Goal: Information Seeking & Learning: Learn about a topic

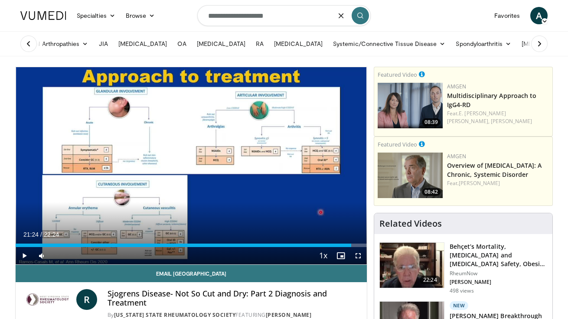
type input "**********"
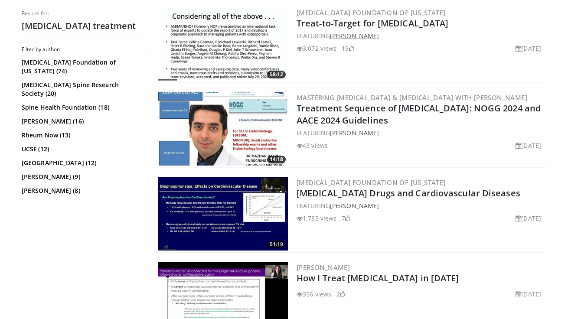
scroll to position [1169, 0]
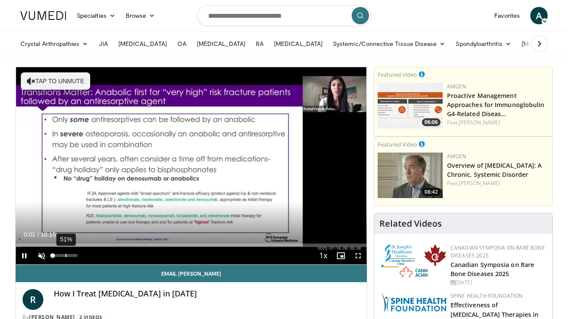
click at [66, 258] on div "51%" at bounding box center [65, 255] width 30 height 17
click at [359, 256] on span "Video Player" at bounding box center [358, 255] width 17 height 17
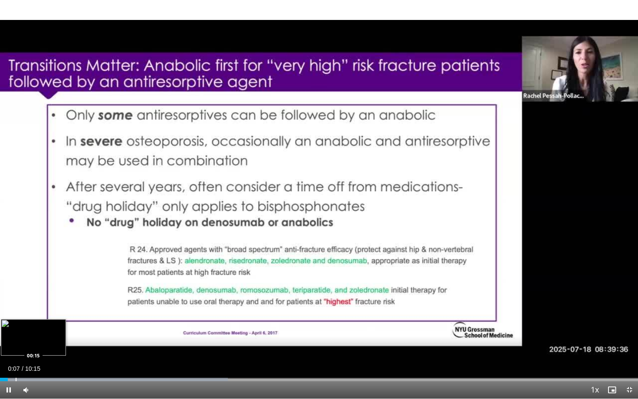
click at [16, 319] on div "Progress Bar" at bounding box center [16, 379] width 1 height 3
click at [29, 319] on span "Video Player" at bounding box center [25, 389] width 17 height 17
click at [27, 319] on div "Loaded : 58.46% 00:17 00:25" at bounding box center [319, 377] width 638 height 8
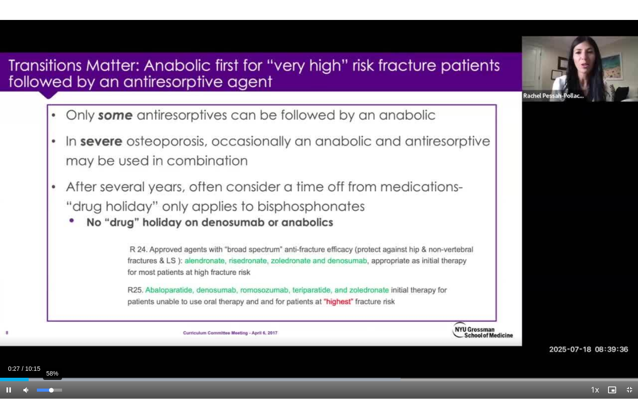
click at [52, 319] on div "58%" at bounding box center [49, 390] width 25 height 3
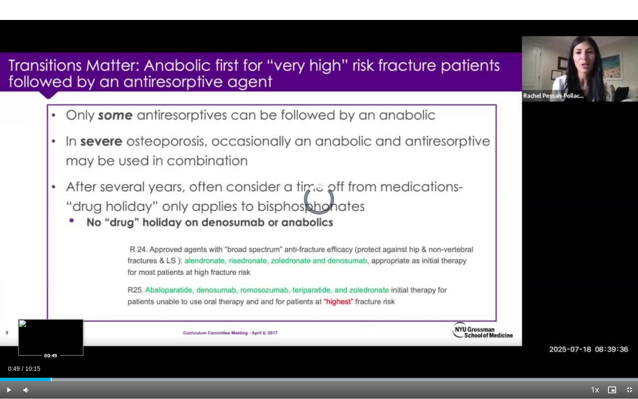
click at [51, 319] on div "Loaded : 99.99% 00:49 00:49" at bounding box center [319, 377] width 638 height 8
click at [65, 319] on div "Progress Bar" at bounding box center [65, 379] width 1 height 3
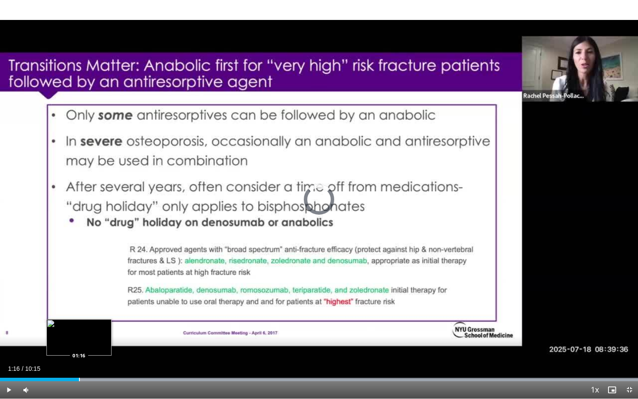
click at [79, 319] on div "Progress Bar" at bounding box center [79, 379] width 1 height 3
click at [94, 319] on div "Progress Bar" at bounding box center [94, 379] width 1 height 3
click at [104, 319] on div "Progress Bar" at bounding box center [104, 379] width 1 height 3
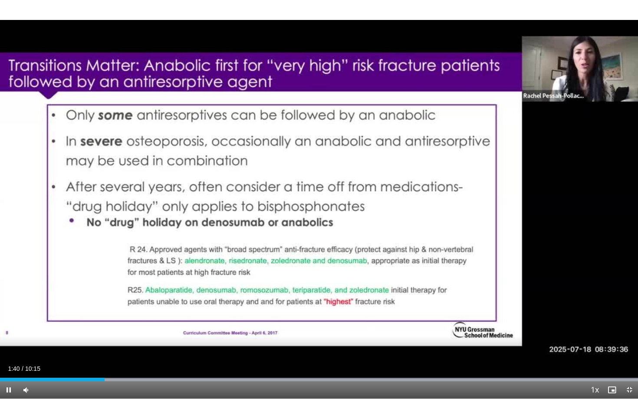
click at [110, 319] on video-js "**********" at bounding box center [319, 199] width 638 height 399
click at [116, 319] on div "Progress Bar" at bounding box center [116, 379] width 1 height 3
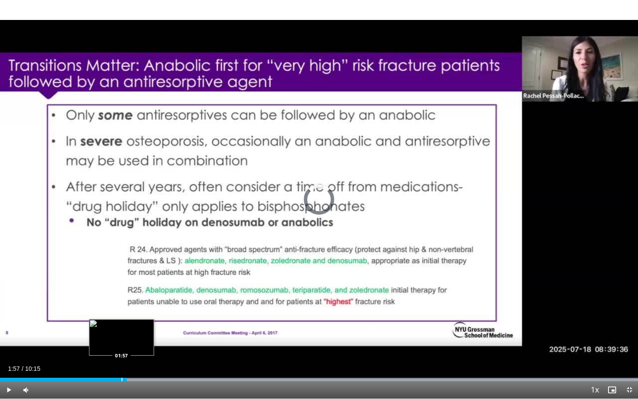
click at [122, 319] on div "Progress Bar" at bounding box center [122, 379] width 1 height 3
click at [115, 319] on div "Progress Bar" at bounding box center [115, 379] width 1 height 3
click at [110, 319] on div "Loaded : 99.99% 01:46 01:46" at bounding box center [319, 379] width 638 height 3
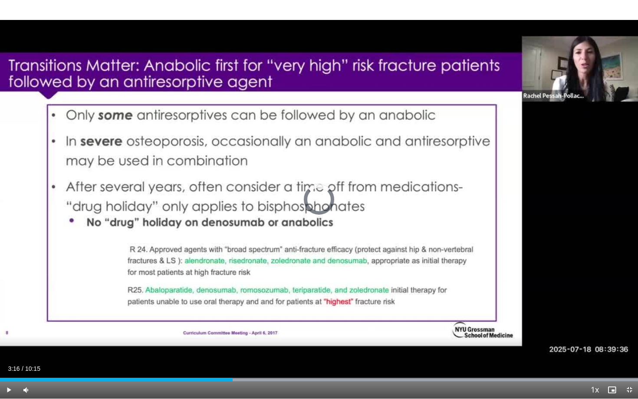
click at [203, 319] on div "03:16" at bounding box center [116, 379] width 233 height 3
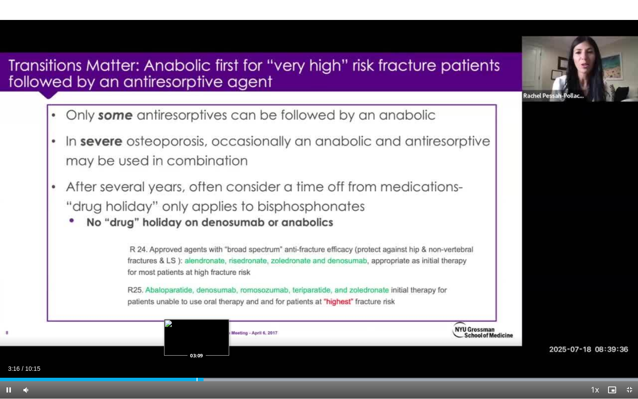
click at [197, 319] on div "Progress Bar" at bounding box center [197, 379] width 1 height 3
click at [186, 319] on div "Progress Bar" at bounding box center [186, 379] width 1 height 3
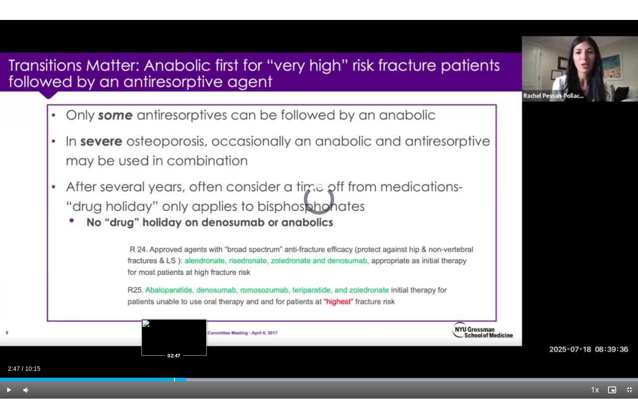
click at [174, 319] on div "Progress Bar" at bounding box center [174, 379] width 1 height 3
click at [162, 319] on div "Progress Bar" at bounding box center [162, 379] width 1 height 3
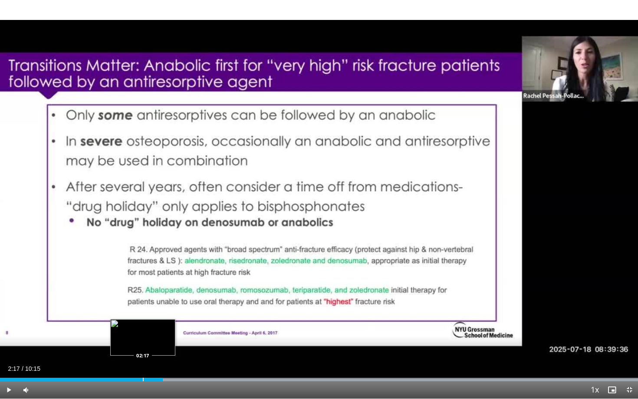
click at [143, 319] on div "Loaded : 99.99% 02:37 02:17" at bounding box center [319, 377] width 638 height 8
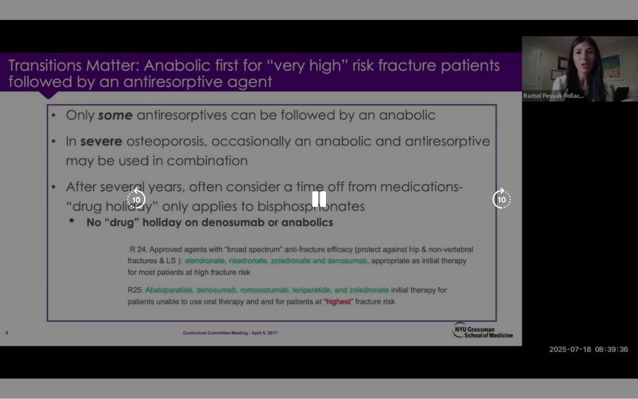
click at [120, 319] on video-js "**********" at bounding box center [319, 199] width 638 height 399
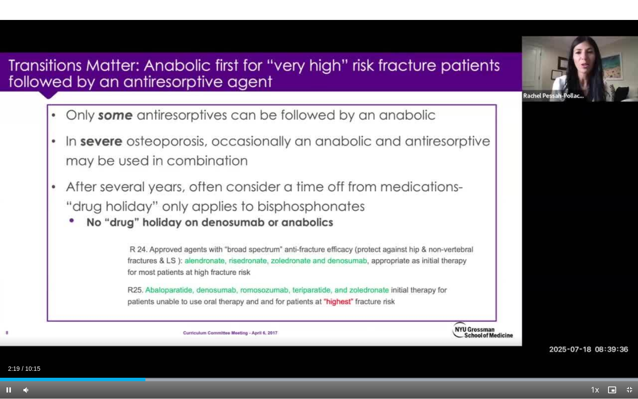
click at [110, 319] on div "Current Time 2:19 / Duration 10:15 Pause Skip Backward Skip Forward Mute 68% Lo…" at bounding box center [319, 389] width 638 height 17
click at [113, 319] on div "Current Time 2:21 / Duration 10:15 Pause Skip Backward Skip Forward Mute 68% Lo…" at bounding box center [319, 389] width 638 height 17
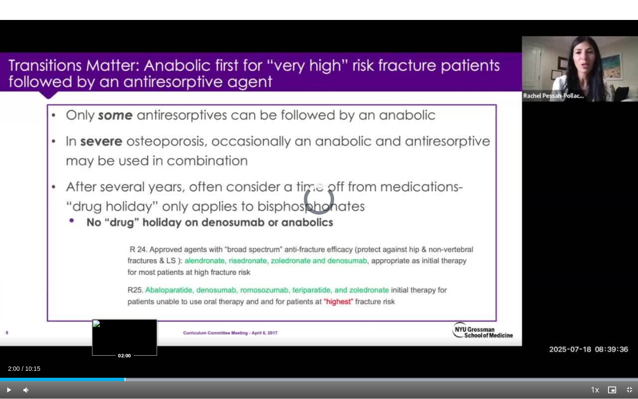
click at [125, 319] on div "Progress Bar" at bounding box center [125, 379] width 1 height 3
click at [129, 319] on div "Progress Bar" at bounding box center [128, 379] width 1 height 3
click at [131, 319] on div "Progress Bar" at bounding box center [131, 379] width 1 height 3
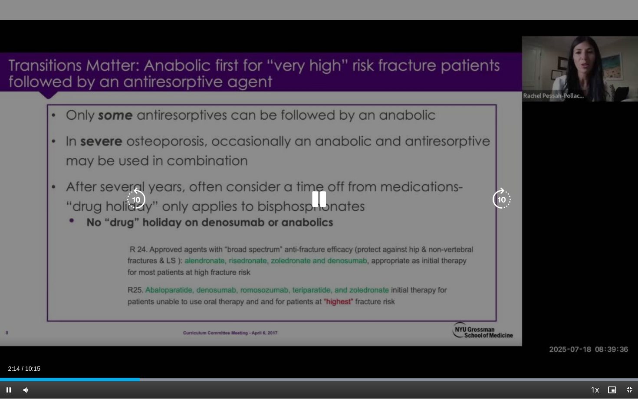
click at [204, 227] on div "10 seconds Tap to unmute" at bounding box center [319, 199] width 638 height 399
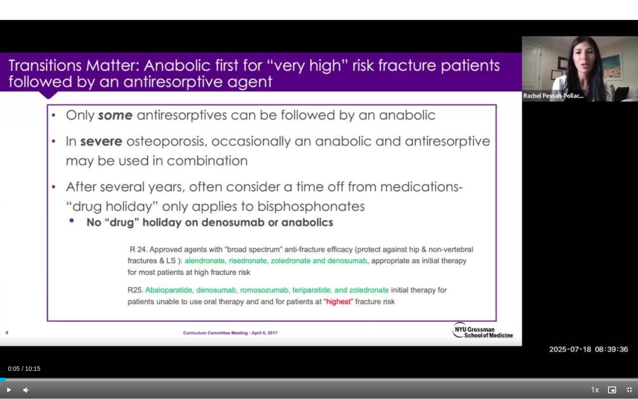
click at [9, 319] on span "Video Player" at bounding box center [8, 389] width 17 height 17
click at [70, 319] on div "Current Time 0:06 / Duration 10:15 Pause Skip Backward Skip Forward Mute 68% Lo…" at bounding box center [319, 389] width 638 height 17
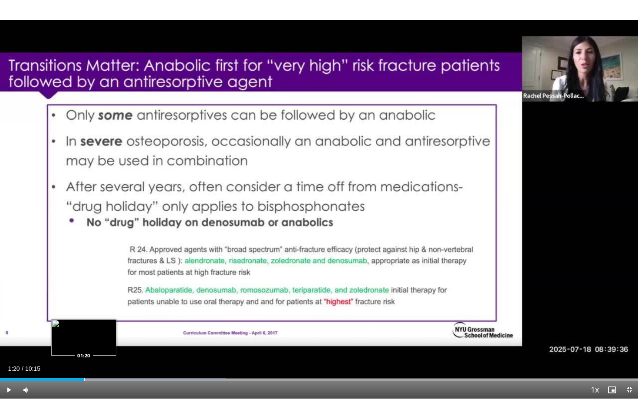
click at [84, 319] on div "Progress Bar" at bounding box center [84, 379] width 1 height 3
click at [115, 319] on div "Current Time 1:20 / Duration 10:15 Pause Skip Backward Skip Forward Mute 68% Lo…" at bounding box center [319, 389] width 638 height 17
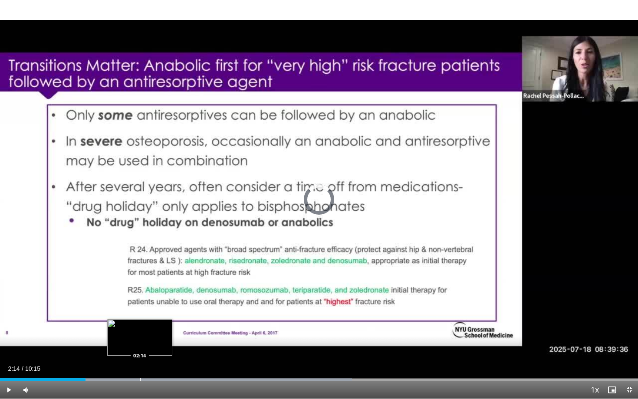
click at [140, 319] on div "Progress Bar" at bounding box center [140, 379] width 1 height 3
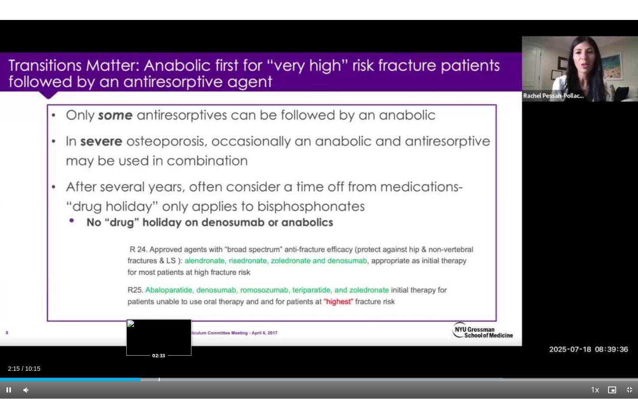
click at [159, 319] on div "Progress Bar" at bounding box center [159, 379] width 1 height 3
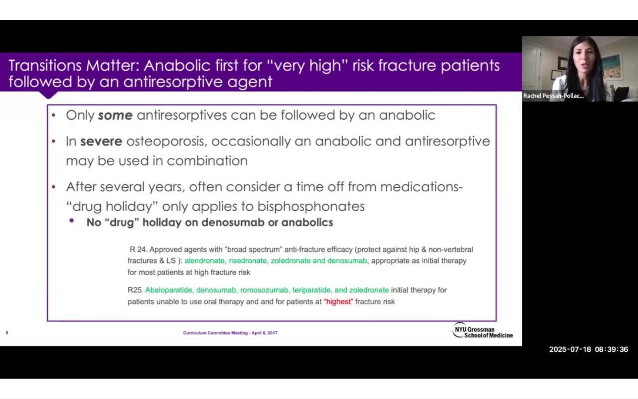
click at [182, 319] on div "10 seconds Tap to unmute" at bounding box center [319, 199] width 638 height 399
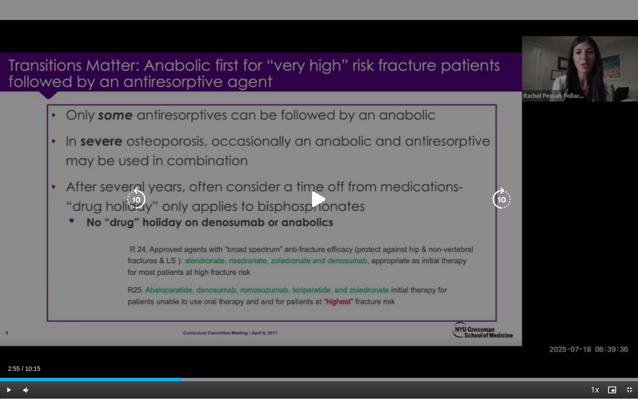
click at [176, 319] on div "10 seconds Tap to unmute" at bounding box center [319, 199] width 638 height 399
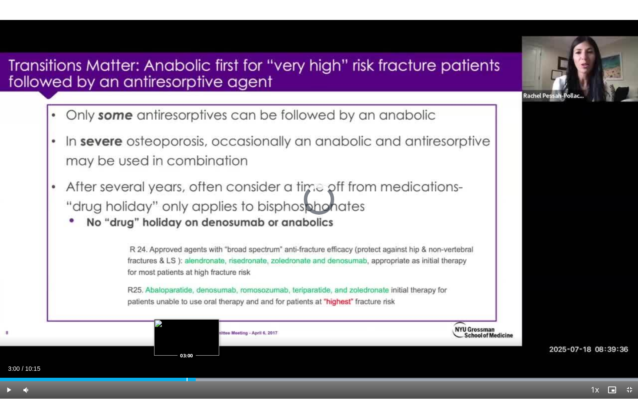
click at [187, 319] on div "Progress Bar" at bounding box center [187, 379] width 1 height 3
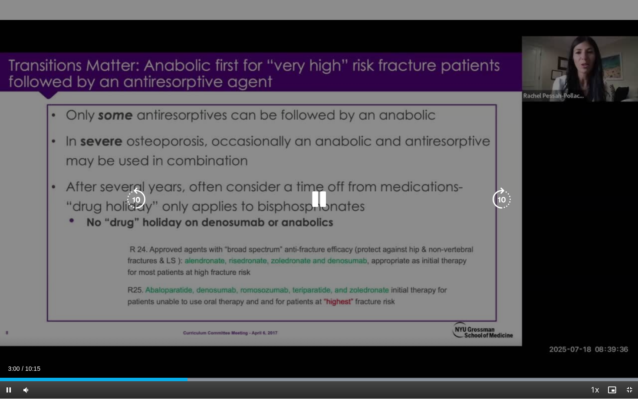
click at [310, 226] on div "10 seconds Tap to unmute" at bounding box center [319, 199] width 638 height 399
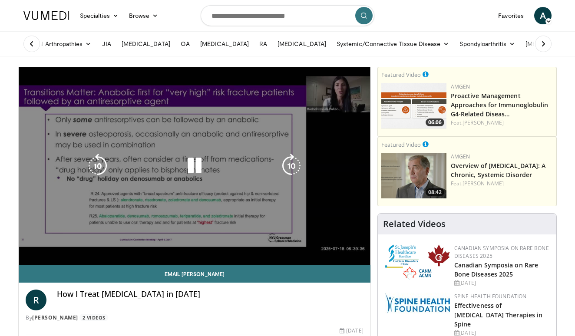
click at [186, 150] on div "10 seconds Tap to unmute" at bounding box center [194, 165] width 351 height 197
click at [168, 127] on div "10 seconds Tap to unmute" at bounding box center [194, 165] width 351 height 197
click at [186, 130] on div "10 seconds Tap to unmute" at bounding box center [194, 165] width 351 height 197
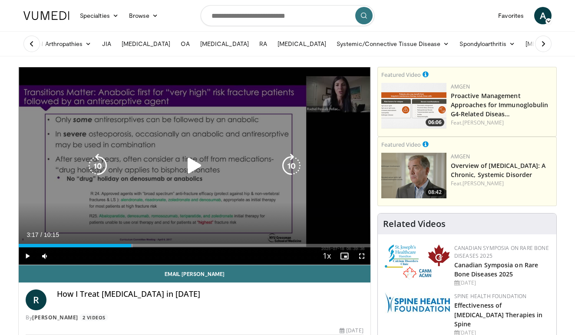
click at [179, 195] on div "10 seconds Tap to unmute" at bounding box center [194, 165] width 351 height 197
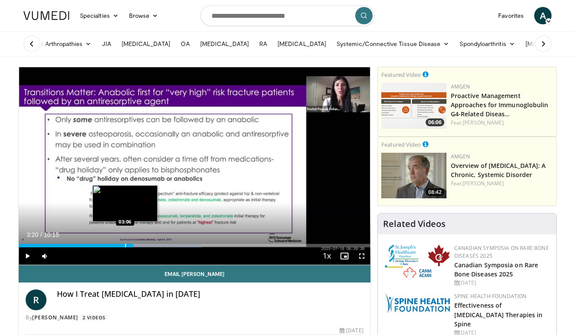
click at [125, 244] on div "Progress Bar" at bounding box center [125, 245] width 1 height 3
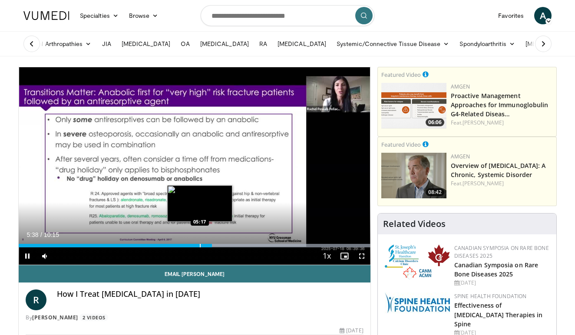
click at [200, 246] on div "Progress Bar" at bounding box center [200, 245] width 1 height 3
click at [181, 245] on div "05:18" at bounding box center [110, 245] width 182 height 3
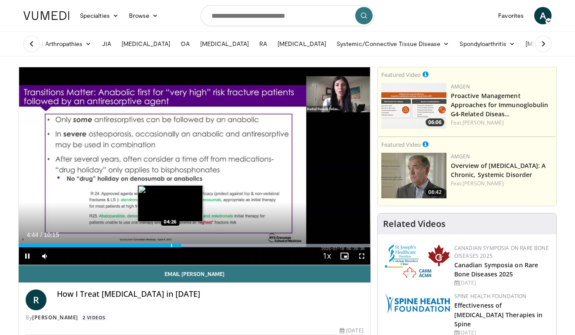
click at [164, 241] on div "Loaded : 99.98% 04:44 04:26" at bounding box center [194, 243] width 351 height 8
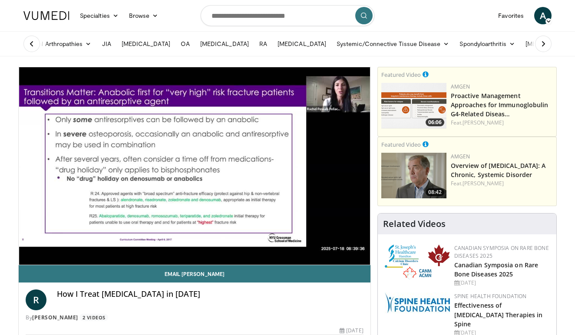
click at [150, 256] on div "Loaded : 99.98% 04:15 04:15" at bounding box center [194, 260] width 351 height 8
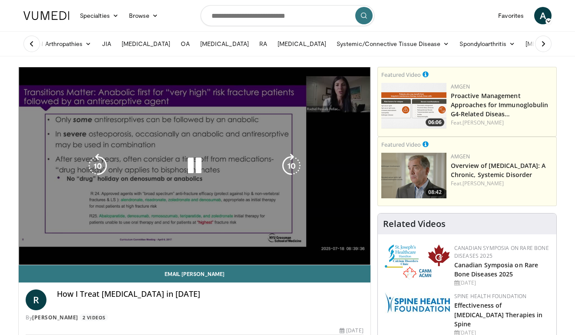
click at [133, 239] on video-js "**********" at bounding box center [194, 166] width 351 height 198
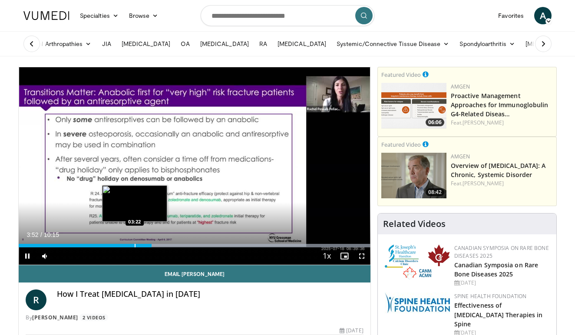
click at [135, 245] on div "Progress Bar" at bounding box center [135, 245] width 1 height 3
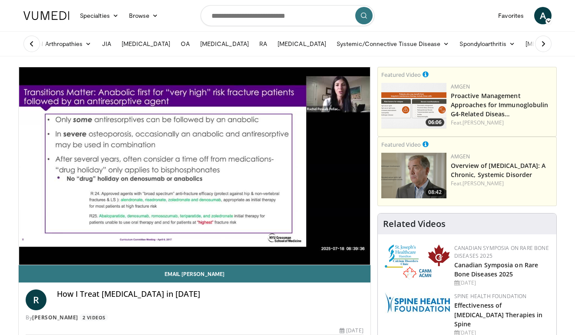
click at [141, 245] on video-js "**********" at bounding box center [194, 166] width 351 height 198
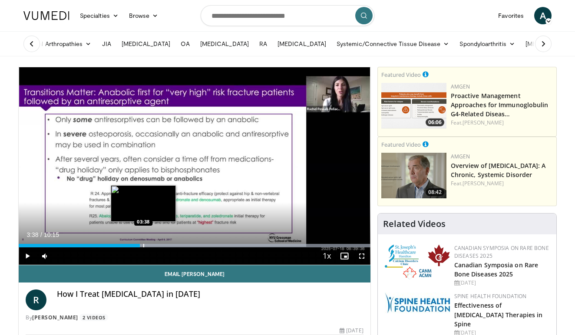
click at [143, 244] on div "Progress Bar" at bounding box center [143, 245] width 1 height 3
click at [148, 244] on div "Progress Bar" at bounding box center [148, 245] width 1 height 3
click at [155, 245] on div "Loaded : 99.98% 03:46 03:54" at bounding box center [194, 245] width 351 height 3
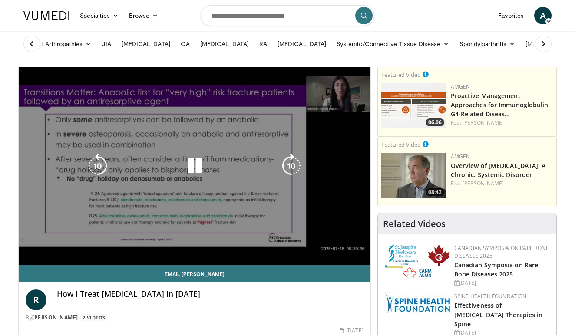
click at [166, 245] on video-js "**********" at bounding box center [194, 166] width 351 height 198
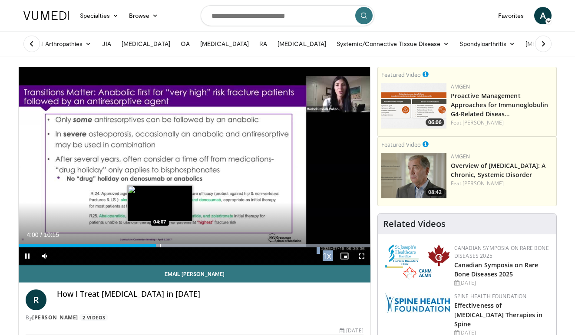
click at [160, 246] on div "Progress Bar" at bounding box center [160, 245] width 1 height 3
click at [165, 246] on div "Progress Bar" at bounding box center [164, 245] width 1 height 3
click at [171, 246] on div "Progress Bar" at bounding box center [171, 245] width 1 height 3
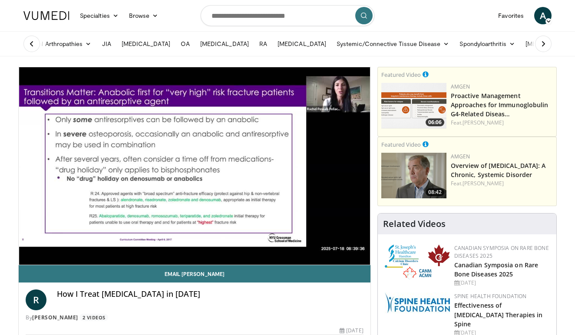
click at [171, 261] on div "Progress Bar" at bounding box center [171, 262] width 1 height 3
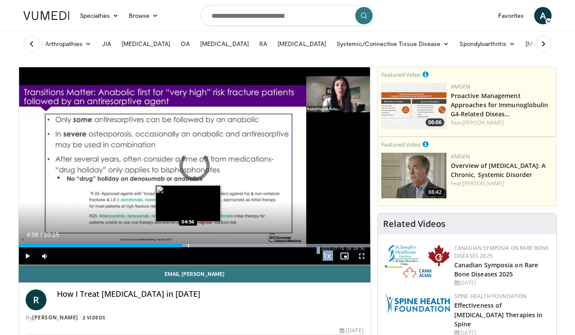
click at [188, 246] on div "Loaded : 99.98% 04:56 04:56" at bounding box center [194, 245] width 351 height 3
click at [196, 246] on div "Progress Bar" at bounding box center [196, 245] width 1 height 3
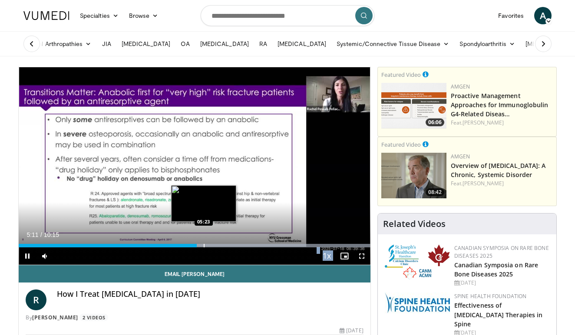
click at [204, 244] on div "Progress Bar" at bounding box center [204, 245] width 1 height 3
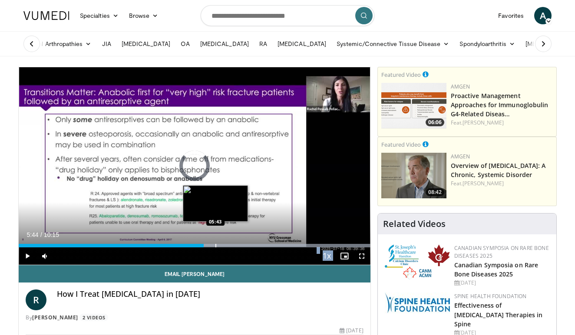
click at [215, 244] on div "Progress Bar" at bounding box center [215, 245] width 1 height 3
click at [225, 245] on div "Progress Bar" at bounding box center [225, 245] width 1 height 3
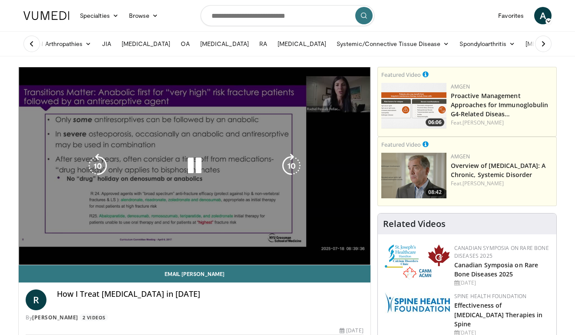
click at [231, 245] on video-js "**********" at bounding box center [194, 166] width 351 height 198
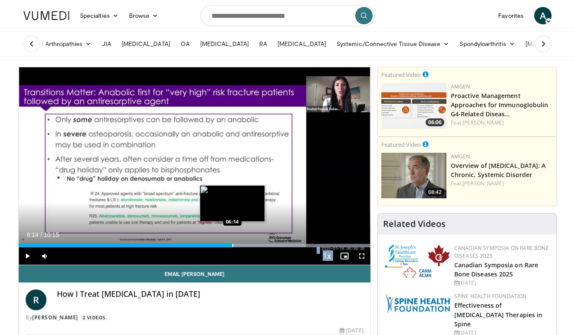
click at [232, 244] on div "Progress Bar" at bounding box center [232, 245] width 1 height 3
click at [239, 245] on div "Progress Bar" at bounding box center [238, 245] width 1 height 3
click at [246, 246] on div "Progress Bar" at bounding box center [246, 245] width 1 height 3
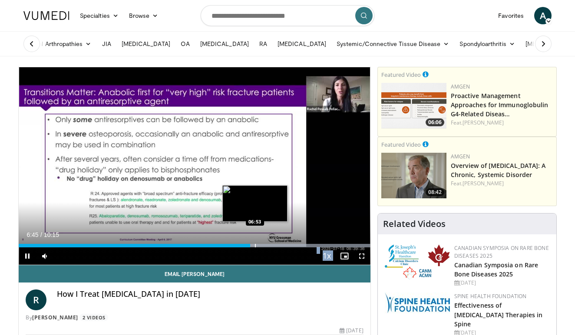
click at [255, 245] on div "Progress Bar" at bounding box center [255, 245] width 1 height 3
click at [266, 246] on div "Progress Bar" at bounding box center [266, 245] width 1 height 3
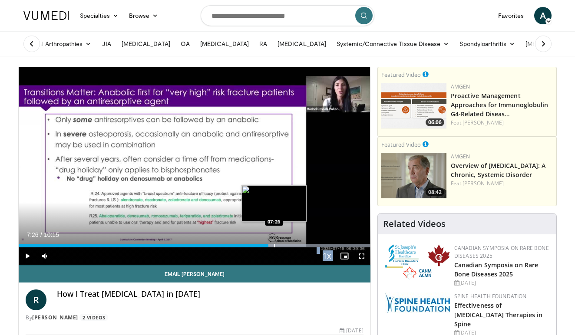
click at [274, 243] on div "Loaded : 99.98% 07:17 07:26" at bounding box center [194, 243] width 351 height 8
click at [288, 247] on div "Progress Bar" at bounding box center [288, 245] width 1 height 3
click at [299, 247] on div "Progress Bar" at bounding box center [299, 245] width 1 height 3
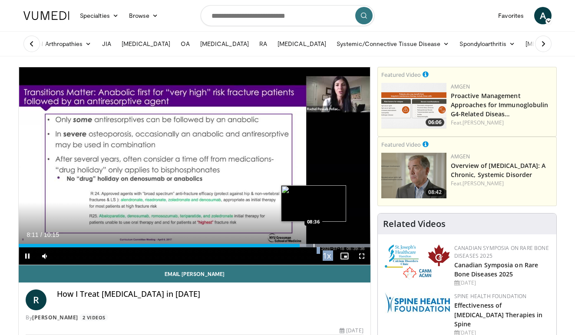
click at [313, 245] on div "Progress Bar" at bounding box center [313, 245] width 1 height 3
click at [333, 244] on div "Progress Bar" at bounding box center [333, 245] width 1 height 3
click at [344, 243] on div "Loaded : 99.98% 09:29 09:29" at bounding box center [194, 243] width 351 height 8
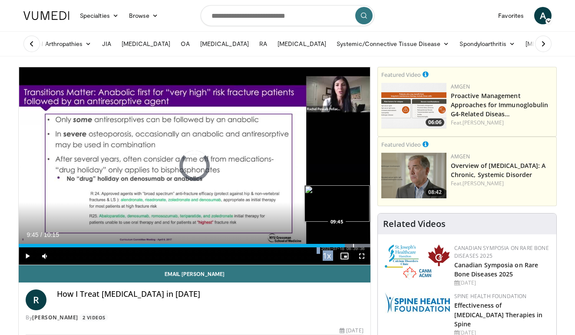
click at [353, 246] on div "Progress Bar" at bounding box center [353, 245] width 1 height 3
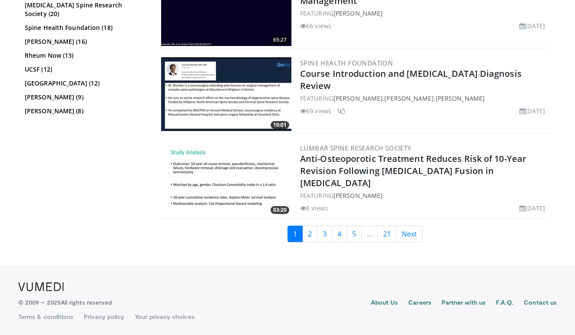
scroll to position [1997, 0]
click at [308, 236] on link "2" at bounding box center [309, 234] width 15 height 16
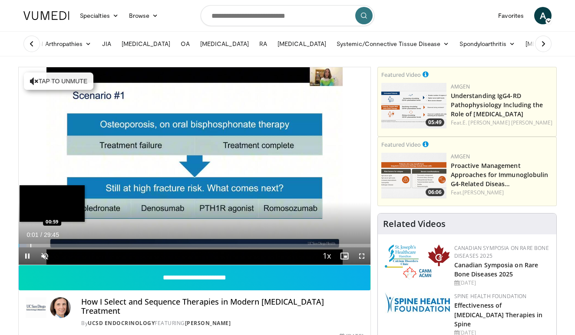
click at [30, 244] on div "Progress Bar" at bounding box center [30, 245] width 1 height 3
click at [37, 244] on div "Progress Bar" at bounding box center [36, 245] width 1 height 3
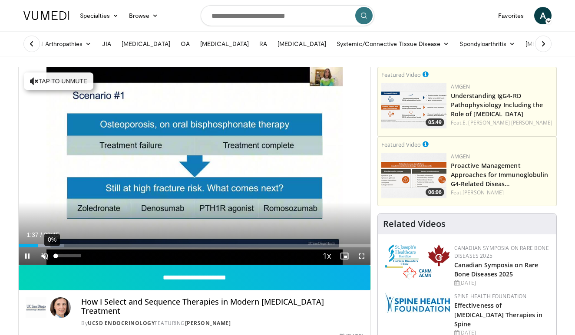
click at [64, 257] on div "0%" at bounding box center [68, 255] width 25 height 3
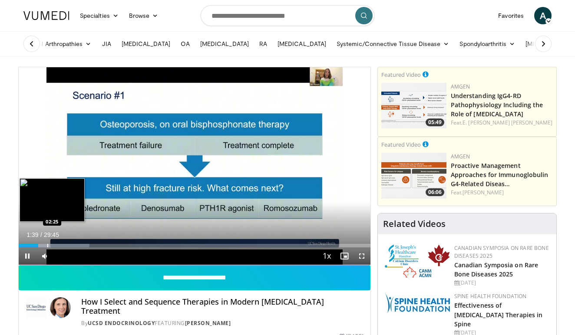
click at [47, 244] on div "Progress Bar" at bounding box center [54, 245] width 71 height 3
click at [57, 245] on div "Progress Bar" at bounding box center [56, 245] width 1 height 3
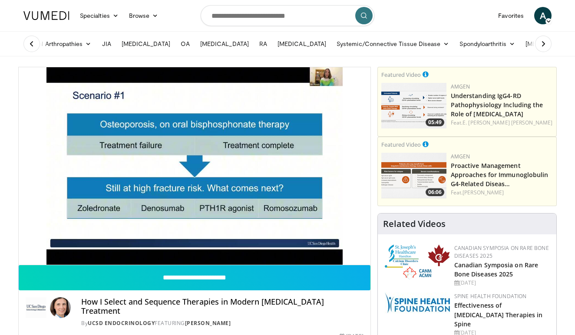
click at [69, 245] on div "10 seconds Tap to unmute" at bounding box center [194, 165] width 351 height 197
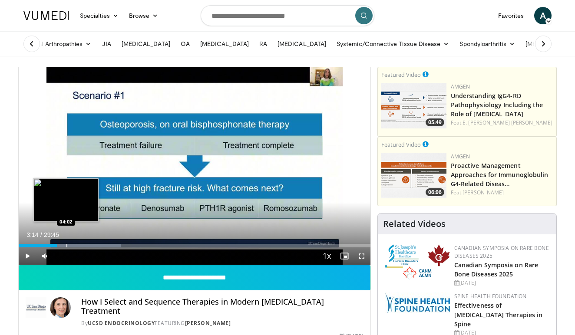
click at [66, 244] on div "Progress Bar" at bounding box center [66, 245] width 1 height 3
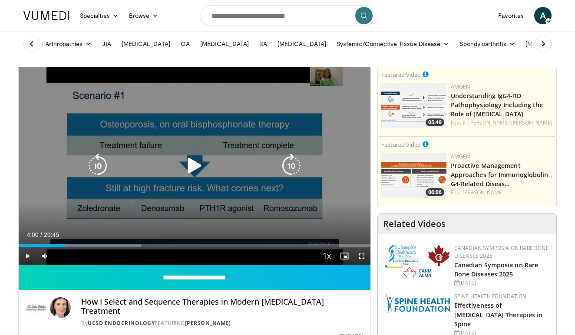
click at [158, 194] on div "10 seconds Tap to unmute" at bounding box center [194, 165] width 351 height 197
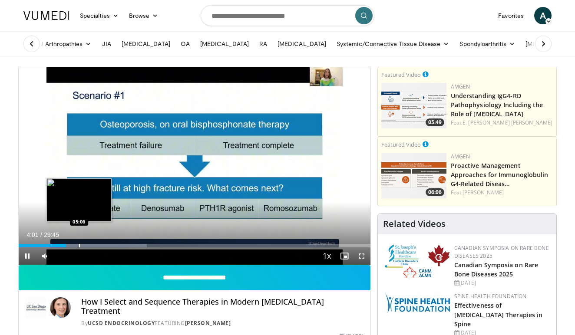
click at [79, 245] on div "Progress Bar" at bounding box center [79, 245] width 1 height 3
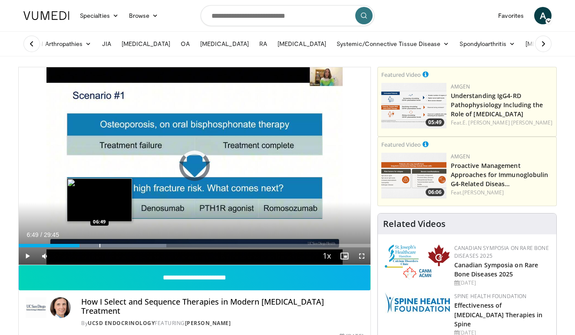
click at [99, 244] on div "Progress Bar" at bounding box center [99, 245] width 1 height 3
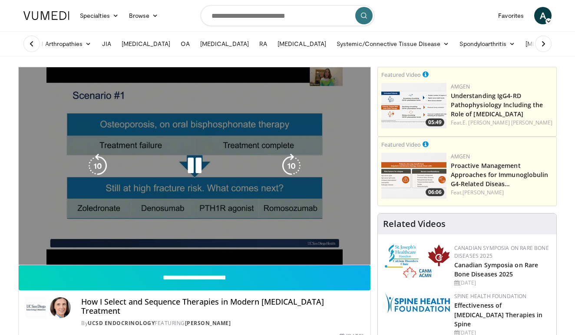
click at [118, 244] on div "10 seconds Tap to unmute" at bounding box center [194, 165] width 351 height 197
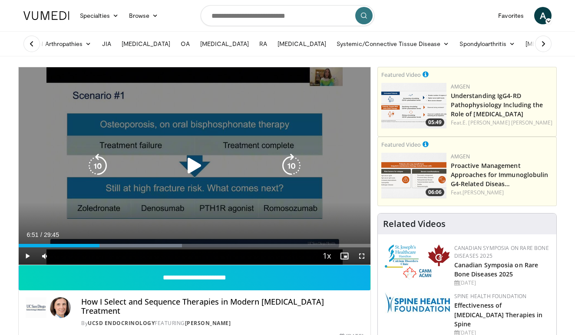
click at [0, 0] on div "Progress Bar" at bounding box center [0, 0] width 0 height 0
click at [182, 187] on div "10 seconds Tap to unmute" at bounding box center [194, 165] width 351 height 197
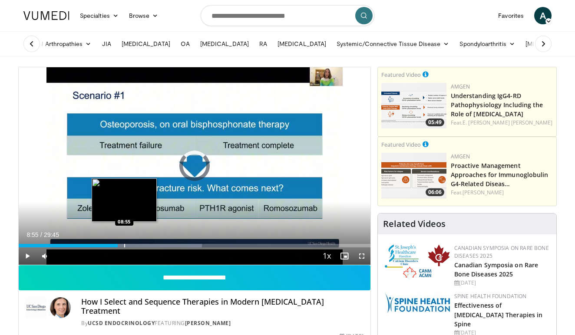
click at [125, 246] on div "Progress Bar" at bounding box center [124, 245] width 1 height 3
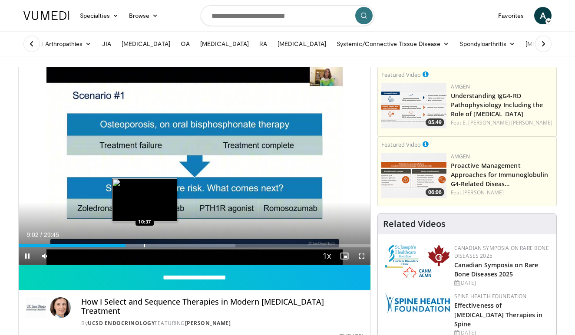
click at [145, 244] on div "Progress Bar" at bounding box center [144, 245] width 1 height 3
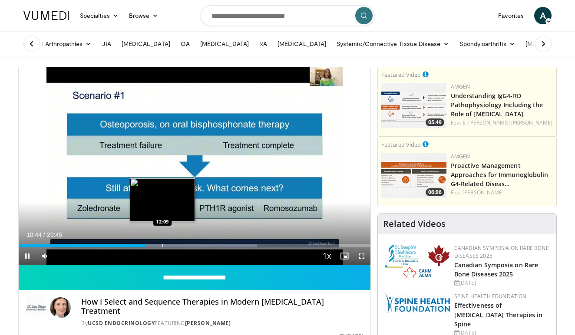
click at [162, 245] on div "Progress Bar" at bounding box center [162, 245] width 1 height 3
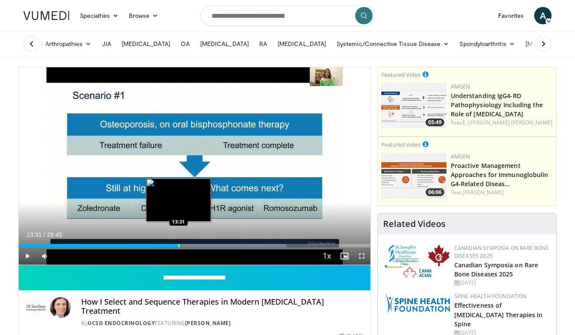
click at [178, 244] on div "Loaded : 76.03% 13:31 13:31" at bounding box center [194, 245] width 351 height 3
click at [185, 244] on div "Progress Bar" at bounding box center [185, 245] width 1 height 3
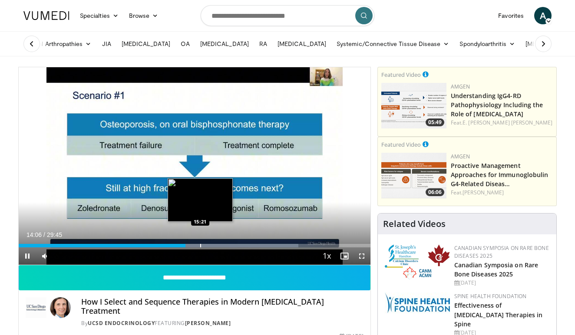
click at [200, 243] on div "Loaded : 79.53% 14:06 15:21" at bounding box center [194, 243] width 351 height 8
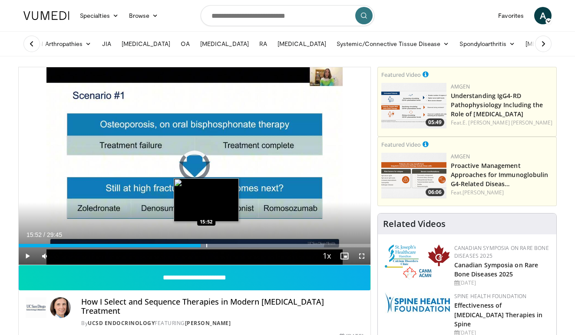
click at [206, 247] on div "Progress Bar" at bounding box center [206, 245] width 1 height 3
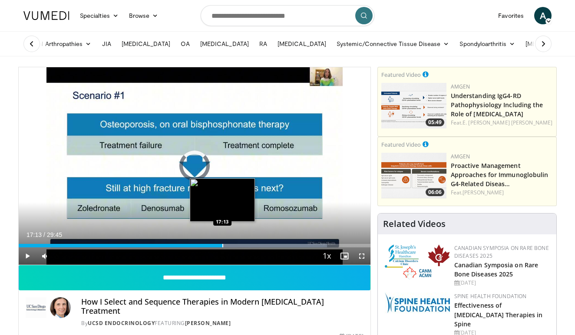
click at [222, 246] on div "Progress Bar" at bounding box center [222, 245] width 1 height 3
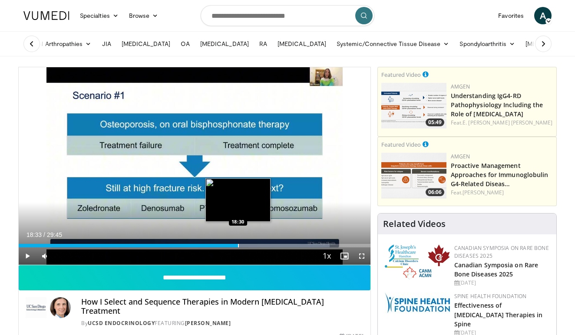
click at [238, 246] on div "Progress Bar" at bounding box center [238, 245] width 1 height 3
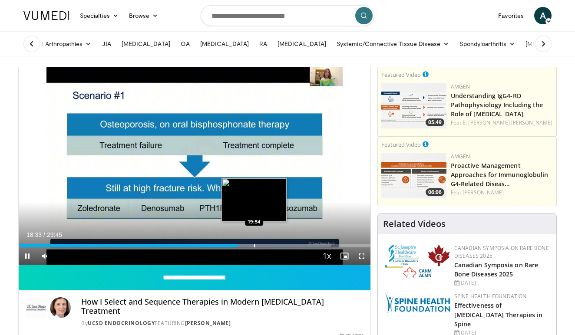
click at [254, 246] on div "Progress Bar" at bounding box center [254, 245] width 1 height 3
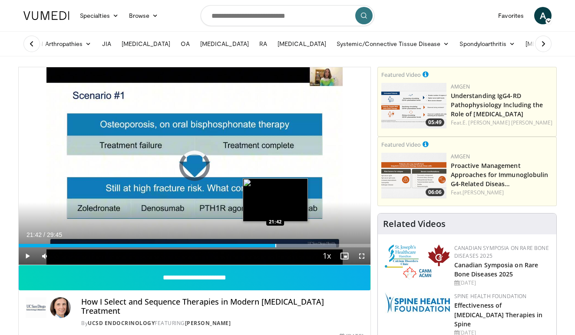
click at [275, 245] on div "Progress Bar" at bounding box center [275, 245] width 1 height 3
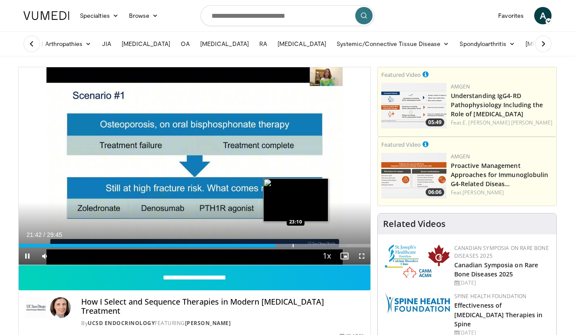
click at [299, 243] on div "Loaded : 92.97% 21:43 23:10" at bounding box center [194, 243] width 351 height 8
click at [313, 242] on div "Loaded : 94.49% 23:44 23:41" at bounding box center [194, 243] width 351 height 8
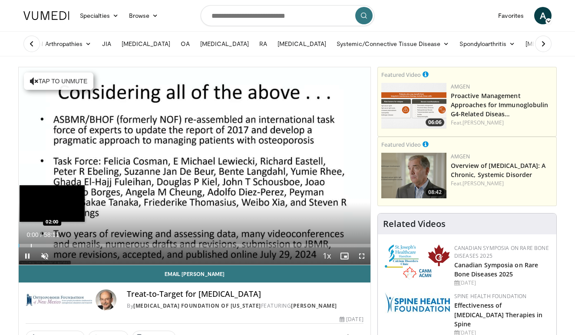
click at [31, 244] on div "Progress Bar" at bounding box center [31, 245] width 1 height 3
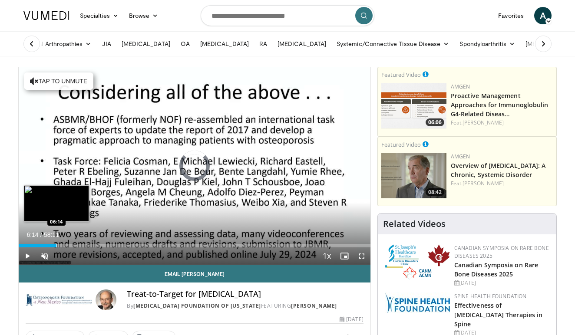
click at [56, 245] on div "Progress Bar" at bounding box center [56, 245] width 1 height 3
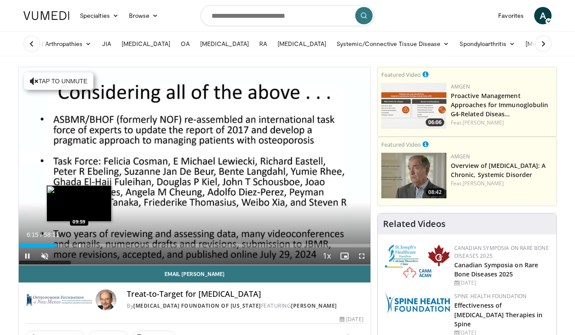
click at [79, 247] on div "Progress Bar" at bounding box center [79, 245] width 1 height 3
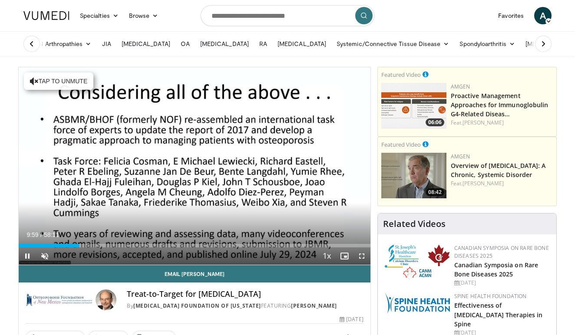
click at [103, 247] on div "Current Time 9:59 / Duration 58:11 Pause Skip Backward Skip Forward Unmute Load…" at bounding box center [194, 255] width 351 height 17
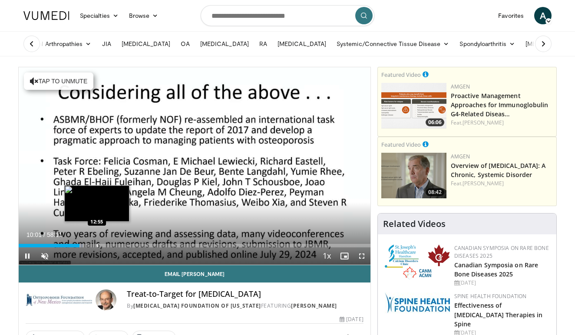
click at [97, 245] on div "Progress Bar" at bounding box center [97, 245] width 1 height 3
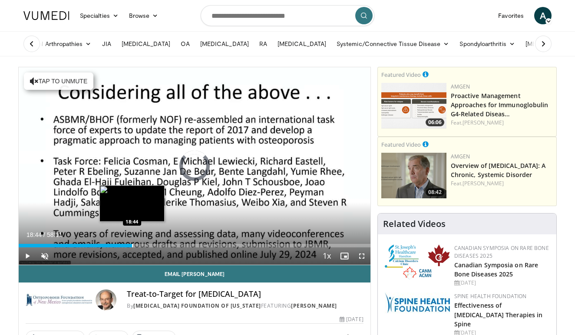
click at [132, 246] on div "Progress Bar" at bounding box center [132, 245] width 1 height 3
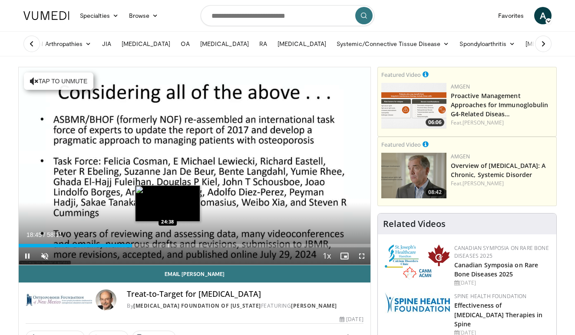
click at [168, 246] on div "Progress Bar" at bounding box center [168, 245] width 1 height 3
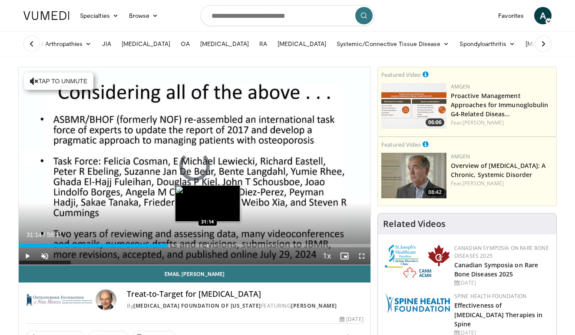
click at [207, 246] on div "Progress Bar" at bounding box center [207, 245] width 1 height 3
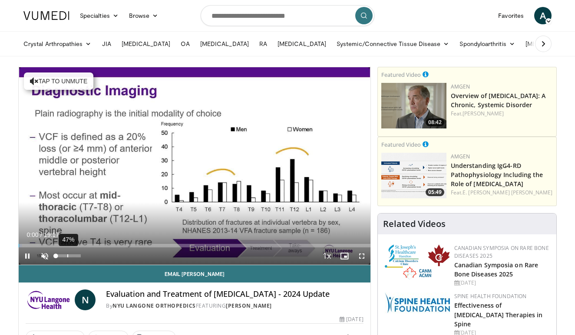
click at [67, 259] on div "47%" at bounding box center [68, 255] width 30 height 17
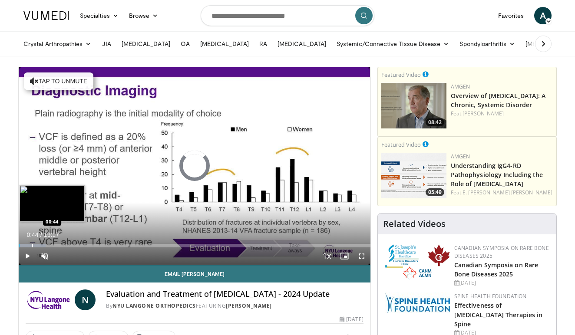
click at [32, 246] on div "Progress Bar" at bounding box center [32, 245] width 1 height 3
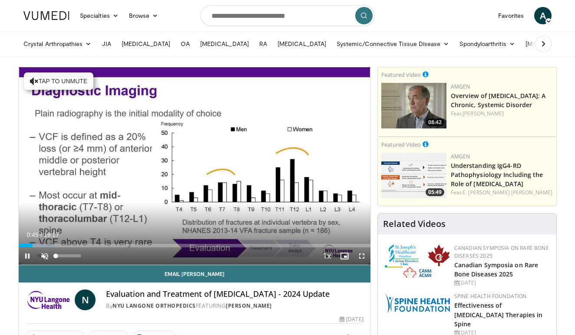
click at [46, 258] on span "Video Player" at bounding box center [44, 255] width 17 height 17
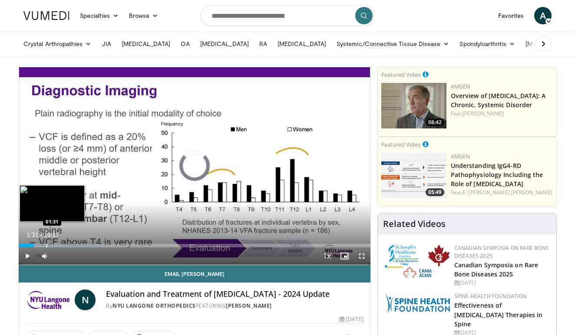
click at [46, 245] on div "Progress Bar" at bounding box center [46, 245] width 1 height 3
click at [29, 245] on div "Progress Bar" at bounding box center [29, 245] width 1 height 3
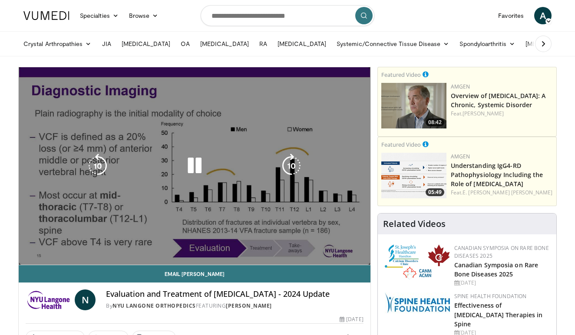
click at [38, 245] on video-js "**********" at bounding box center [194, 166] width 351 height 198
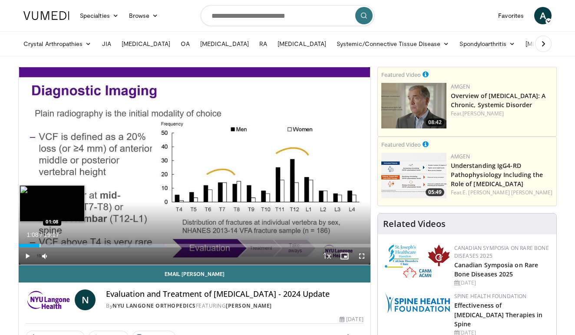
click at [39, 246] on div "Progress Bar" at bounding box center [39, 245] width 1 height 3
click at [45, 246] on div "Progress Bar" at bounding box center [45, 245] width 1 height 3
click at [52, 245] on div "Progress Bar" at bounding box center [52, 245] width 1 height 3
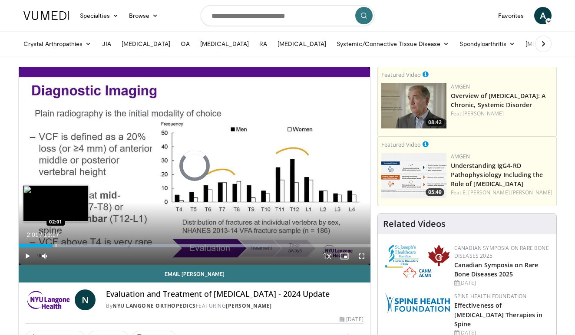
click at [56, 246] on div "Progress Bar" at bounding box center [56, 245] width 1 height 3
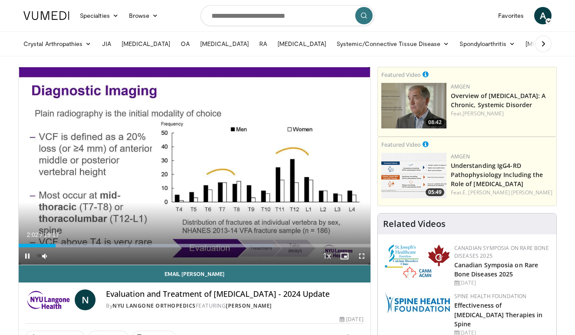
click at [63, 247] on div "Current Time 2:02 / Duration 19:17 Pause Skip Backward Skip Forward Mute 0% Loa…" at bounding box center [194, 255] width 351 height 17
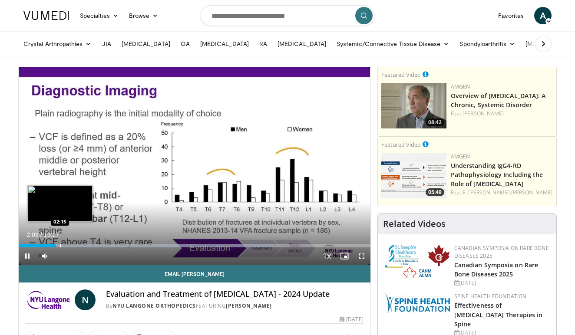
click at [60, 245] on div "Progress Bar" at bounding box center [60, 245] width 1 height 3
click at [64, 245] on div "Progress Bar" at bounding box center [64, 245] width 1 height 3
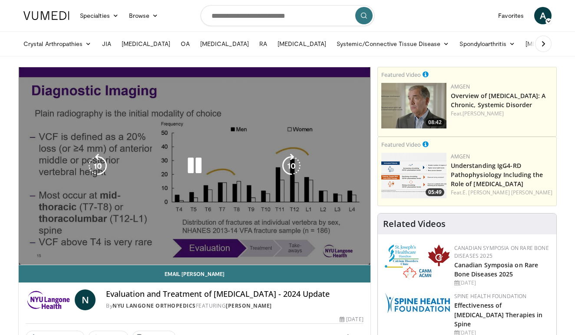
click at [68, 246] on video-js "**********" at bounding box center [194, 166] width 351 height 198
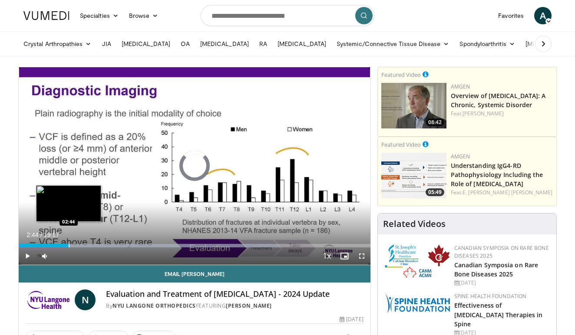
click at [69, 245] on div "Progress Bar" at bounding box center [69, 245] width 1 height 3
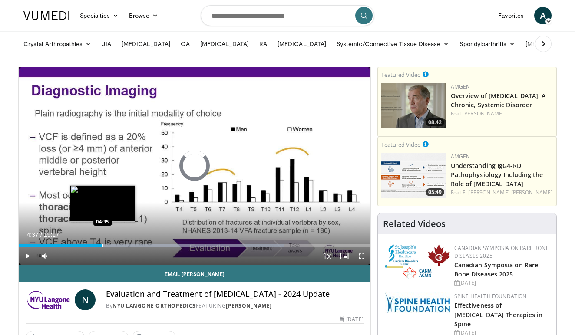
click at [103, 245] on div "Progress Bar" at bounding box center [102, 245] width 1 height 3
click at [95, 244] on div "Progress Bar" at bounding box center [95, 245] width 1 height 3
click at [107, 244] on div "Progress Bar" at bounding box center [107, 245] width 1 height 3
click at [118, 244] on div "Progress Bar" at bounding box center [118, 245] width 1 height 3
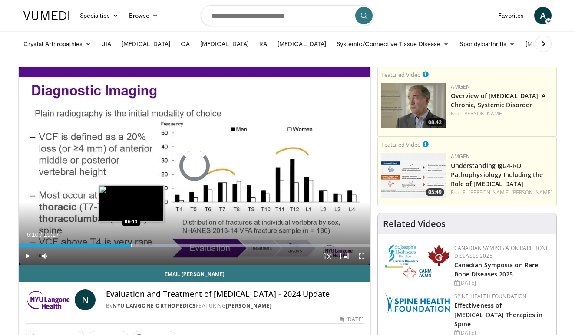
click at [131, 245] on div "Progress Bar" at bounding box center [131, 245] width 1 height 3
click at [138, 246] on div "Loaded : 90.67% 06:10 06:34" at bounding box center [194, 245] width 351 height 3
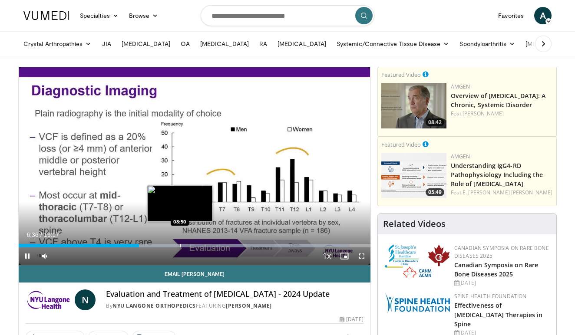
click at [180, 244] on div "Progress Bar" at bounding box center [180, 245] width 1 height 3
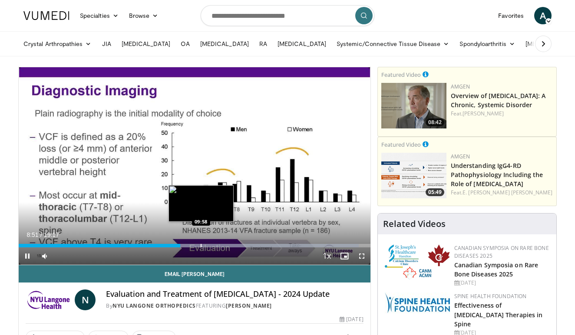
click at [201, 244] on div "Progress Bar" at bounding box center [200, 245] width 1 height 3
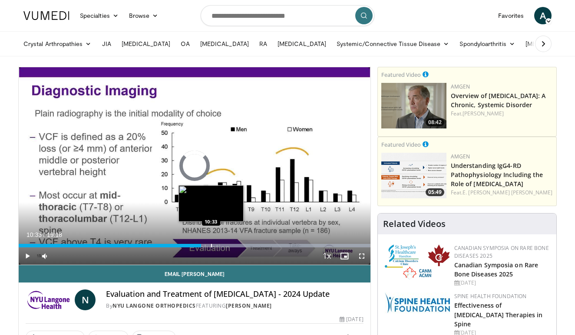
click at [211, 243] on div "Loaded : 99.98% 10:33 10:33" at bounding box center [194, 243] width 351 height 8
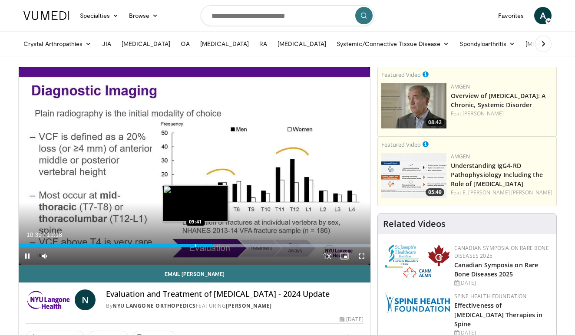
click at [195, 244] on div "Progress Bar" at bounding box center [195, 245] width 1 height 3
click at [200, 245] on div "Progress Bar" at bounding box center [200, 245] width 1 height 3
click at [204, 245] on div "Progress Bar" at bounding box center [204, 245] width 1 height 3
click at [209, 245] on div "Progress Bar" at bounding box center [209, 245] width 1 height 3
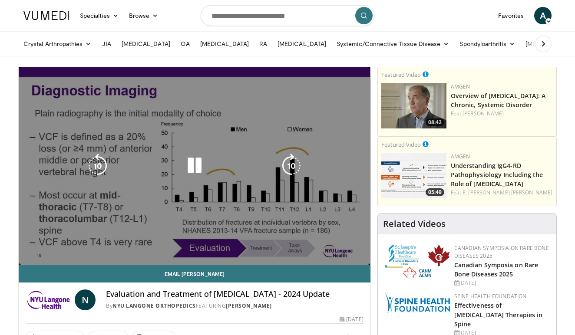
click at [204, 194] on div "10 seconds Tap to unmute" at bounding box center [194, 165] width 351 height 197
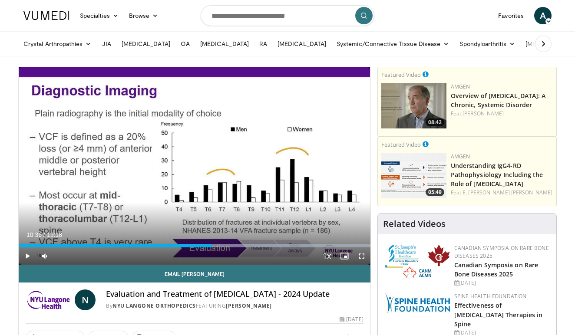
click at [360, 253] on span "Video Player" at bounding box center [361, 255] width 17 height 17
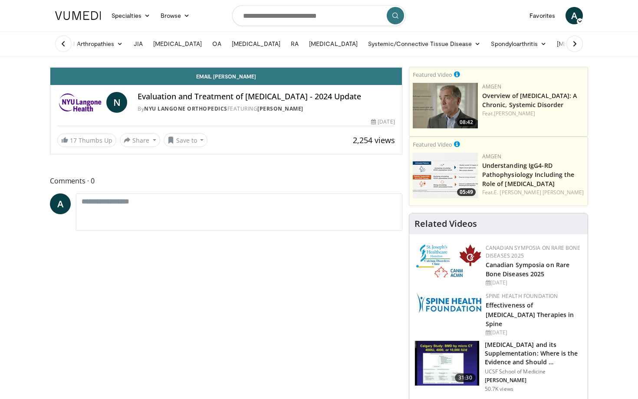
click at [402, 67] on div "10 seconds Tap to unmute" at bounding box center [225, 67] width 351 height 0
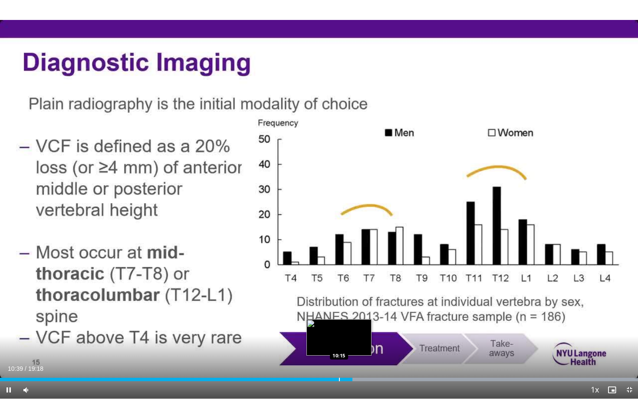
click at [339, 335] on div "Progress Bar" at bounding box center [339, 379] width 1 height 3
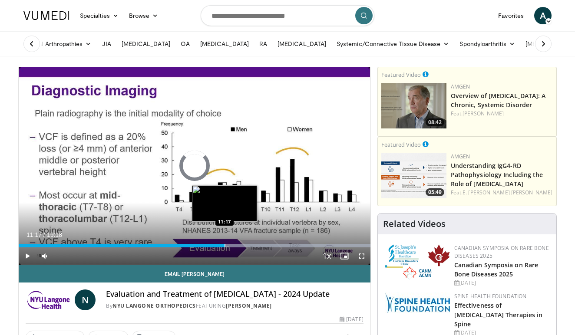
click at [224, 244] on div "Progress Bar" at bounding box center [224, 245] width 1 height 3
click at [234, 244] on div "Progress Bar" at bounding box center [234, 245] width 1 height 3
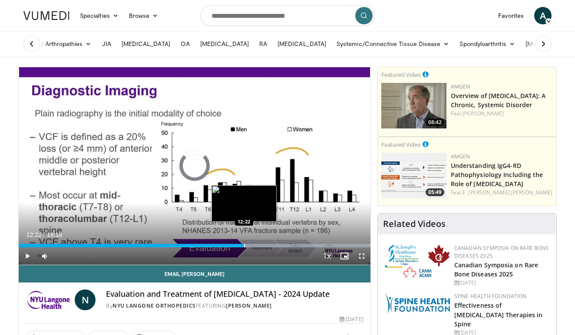
click at [244, 246] on div "Progress Bar" at bounding box center [244, 245] width 1 height 3
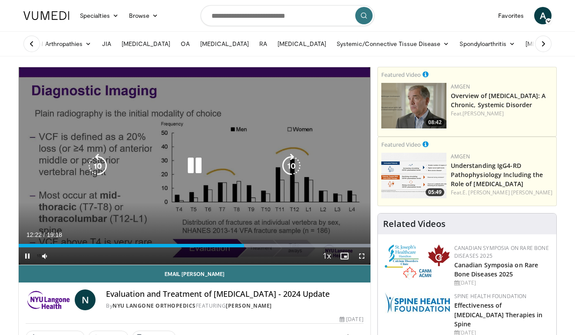
click at [252, 246] on div "10 seconds Tap to unmute" at bounding box center [194, 165] width 351 height 197
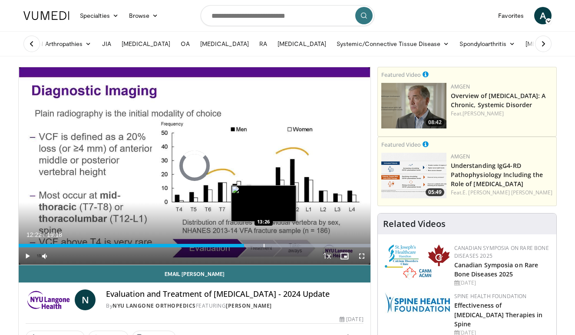
click at [263, 246] on div "Progress Bar" at bounding box center [263, 245] width 1 height 3
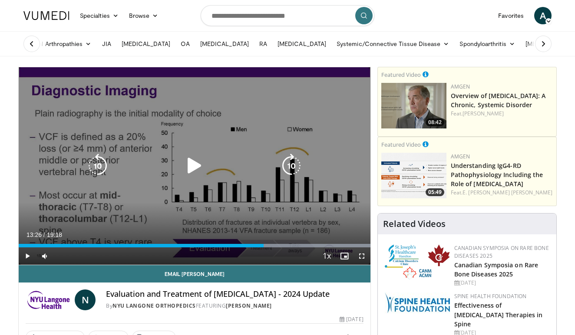
click at [267, 166] on div "Video Player" at bounding box center [194, 165] width 211 height 17
click at [195, 168] on icon "Video Player" at bounding box center [194, 166] width 24 height 24
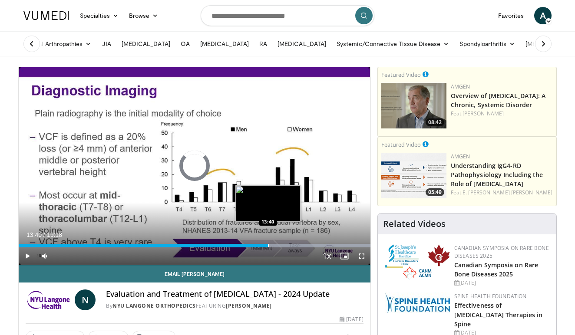
click at [268, 244] on div "Progress Bar" at bounding box center [268, 245] width 1 height 3
click at [266, 246] on div "Progress Bar" at bounding box center [266, 245] width 1 height 3
click at [260, 246] on div "Progress Bar" at bounding box center [260, 245] width 1 height 3
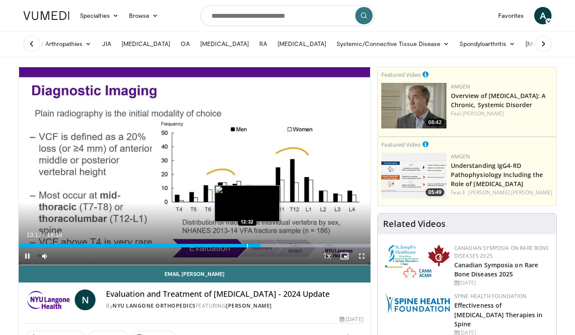
click at [247, 244] on div "Progress Bar" at bounding box center [247, 245] width 1 height 3
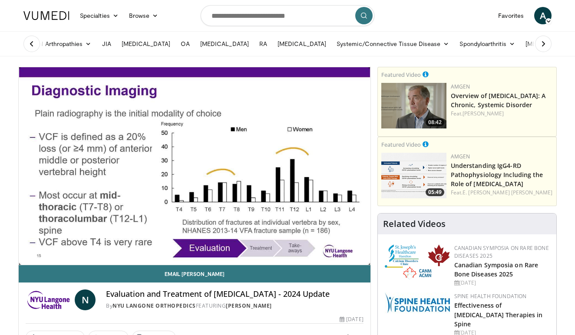
scroll to position [0, -7]
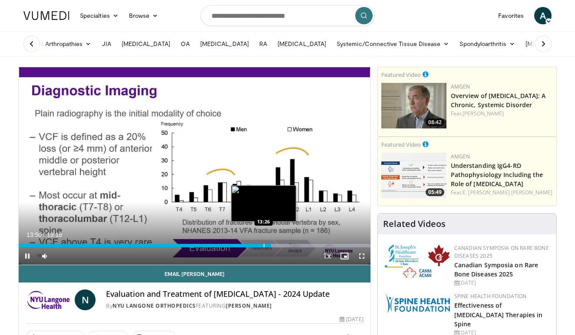
click at [264, 245] on div "Progress Bar" at bounding box center [263, 245] width 1 height 3
click at [269, 246] on div "Progress Bar" at bounding box center [269, 245] width 1 height 3
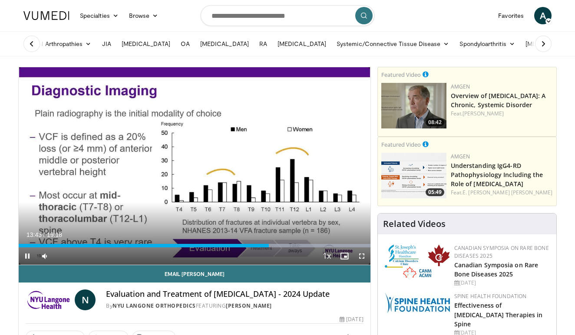
click at [256, 247] on div "Current Time 13:43 / Duration 19:18 Pause Skip Backward Skip Forward Mute 0% Lo…" at bounding box center [194, 255] width 351 height 17
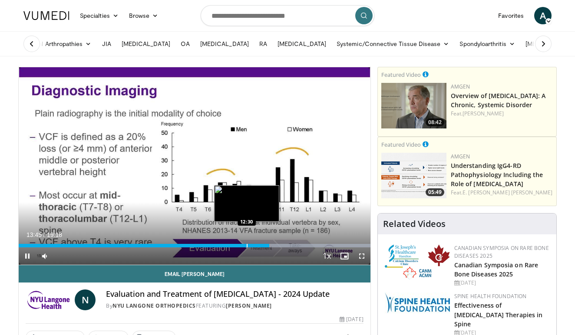
click at [247, 245] on div "Progress Bar" at bounding box center [246, 245] width 1 height 3
click at [263, 246] on div "Progress Bar" at bounding box center [264, 245] width 210 height 3
click at [262, 246] on div "Progress Bar" at bounding box center [261, 245] width 1 height 3
click at [256, 245] on div "Progress Bar" at bounding box center [256, 245] width 1 height 3
click at [260, 246] on div "Progress Bar" at bounding box center [260, 245] width 1 height 3
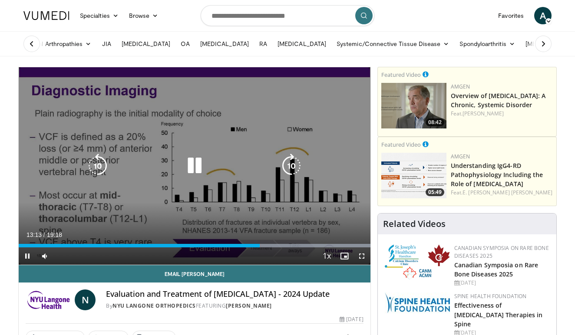
click at [248, 163] on div "Video Player" at bounding box center [194, 165] width 211 height 17
click at [196, 163] on icon "Video Player" at bounding box center [194, 166] width 24 height 24
click at [191, 159] on icon "Video Player" at bounding box center [194, 166] width 24 height 24
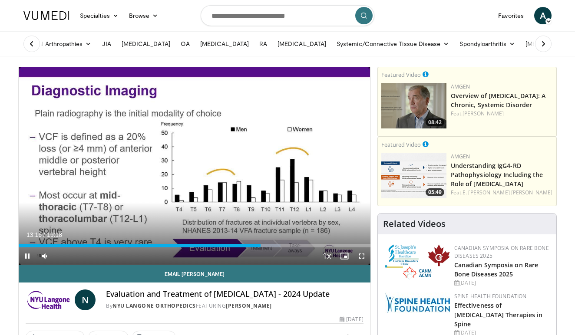
click at [366, 261] on span "Video Player" at bounding box center [361, 255] width 17 height 17
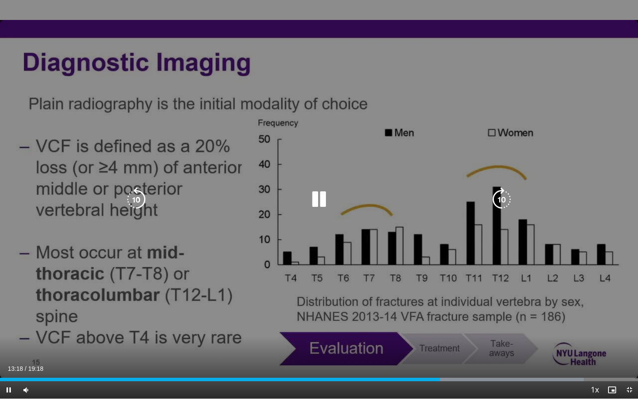
click at [499, 199] on icon "Video Player" at bounding box center [501, 199] width 24 height 24
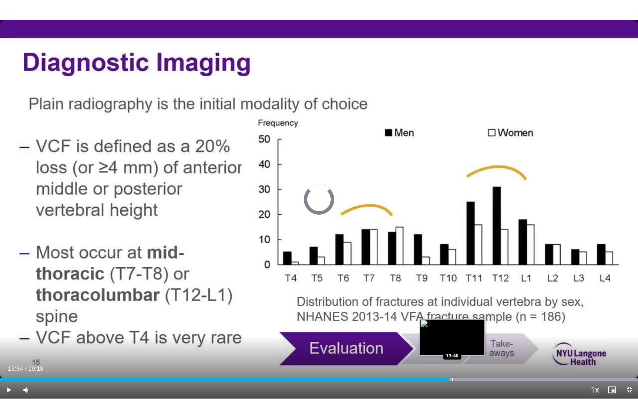
click at [452, 335] on div "Progress Bar" at bounding box center [452, 379] width 1 height 3
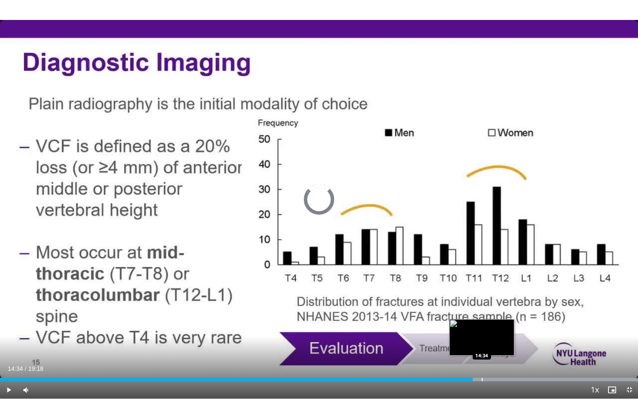
click at [482, 335] on div "Progress Bar" at bounding box center [482, 379] width 1 height 3
click at [483, 335] on div "Progress Bar" at bounding box center [482, 379] width 1 height 3
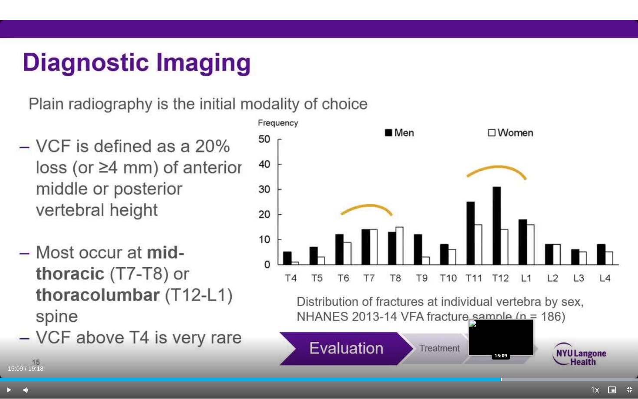
click at [501, 335] on div "Progress Bar" at bounding box center [501, 379] width 1 height 3
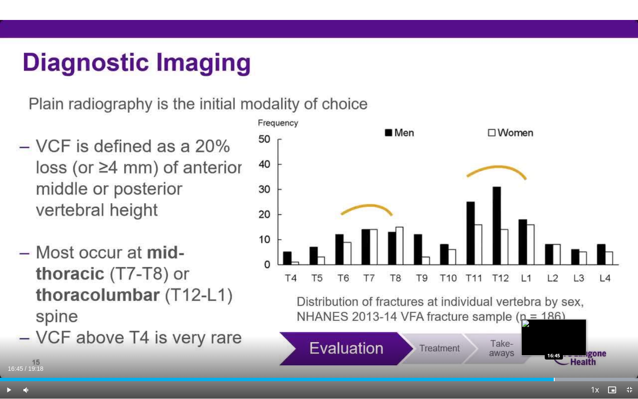
click at [554, 335] on div "Loaded : 99.98% 16:45 16:45" at bounding box center [319, 377] width 638 height 8
click at [542, 335] on div "Loaded : 99.98% 16:46 16:45" at bounding box center [319, 377] width 638 height 8
click at [567, 335] on div "Loaded : 99.98% 16:24 17:08" at bounding box center [319, 377] width 638 height 8
click at [574, 335] on div "Progress Bar" at bounding box center [574, 379] width 1 height 3
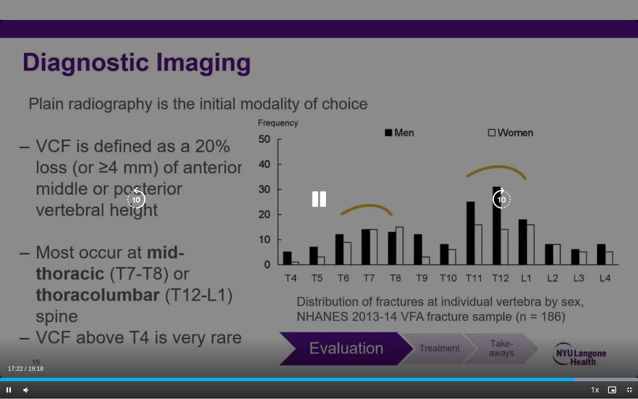
click at [574, 335] on video-js "**********" at bounding box center [319, 199] width 638 height 399
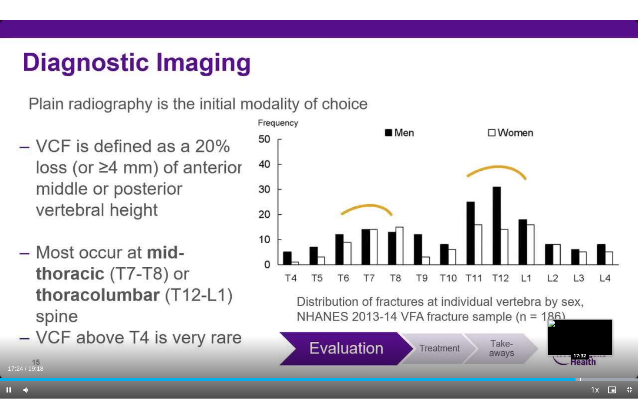
click at [574, 335] on div "Progress Bar" at bounding box center [580, 379] width 1 height 3
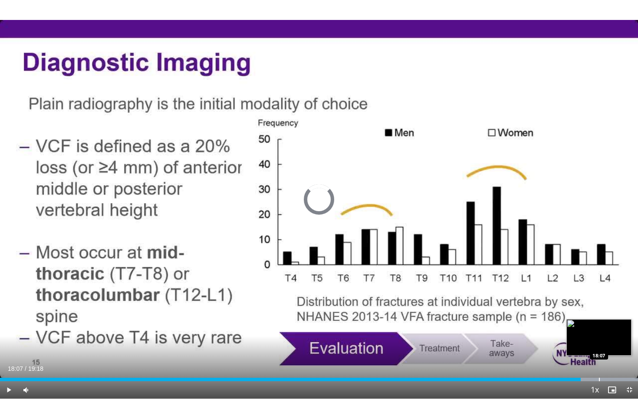
click at [574, 335] on div "Progress Bar" at bounding box center [599, 379] width 1 height 3
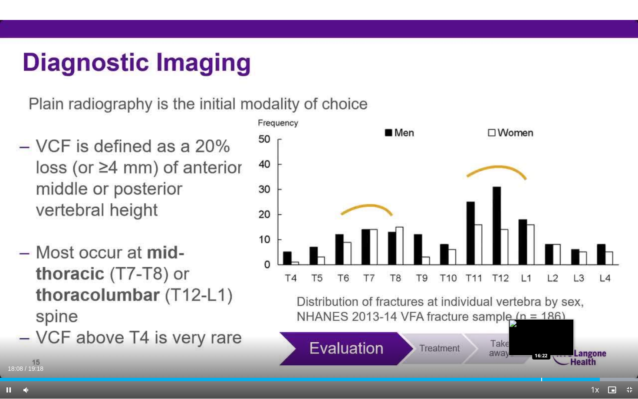
click at [542, 335] on div "Progress Bar" at bounding box center [541, 379] width 1 height 3
click at [534, 335] on div "Progress Bar" at bounding box center [534, 379] width 1 height 3
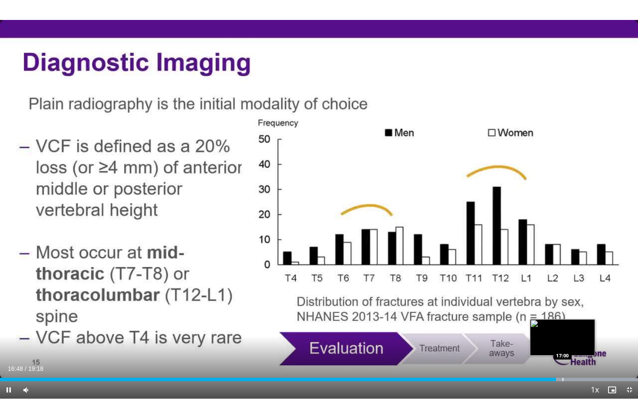
click at [562, 335] on div "Loaded : 99.98% 16:48 17:00" at bounding box center [319, 379] width 638 height 3
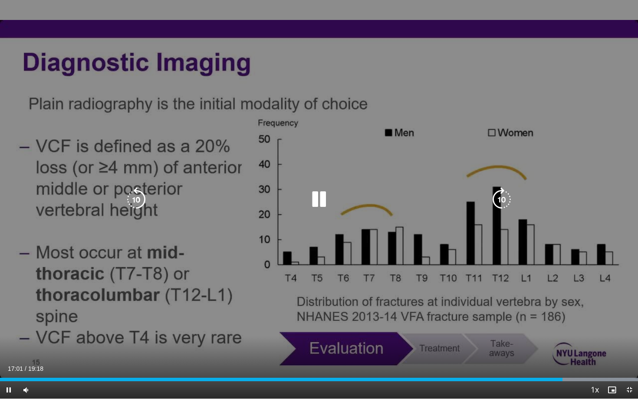
click at [572, 335] on video-js "**********" at bounding box center [319, 199] width 638 height 399
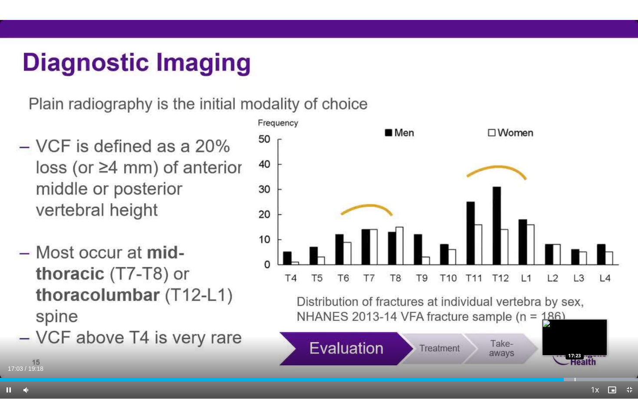
click at [574, 335] on div "Progress Bar" at bounding box center [575, 379] width 1 height 3
click at [562, 335] on div "Progress Bar" at bounding box center [562, 379] width 1 height 3
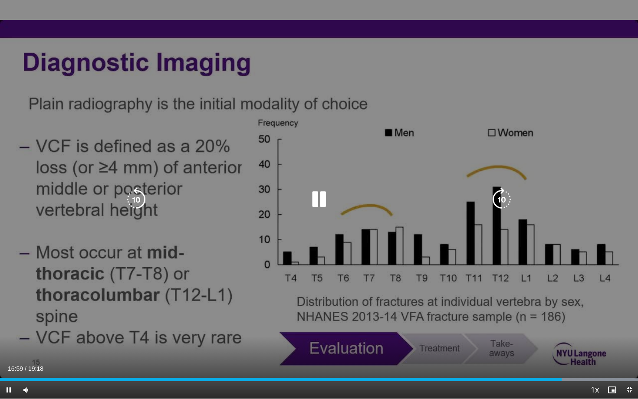
click at [444, 256] on div "10 seconds Tap to unmute" at bounding box center [319, 199] width 638 height 399
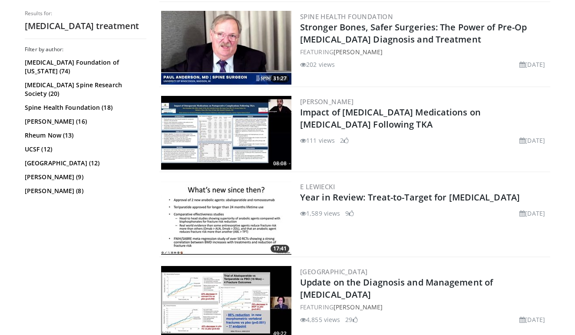
scroll to position [1091, 0]
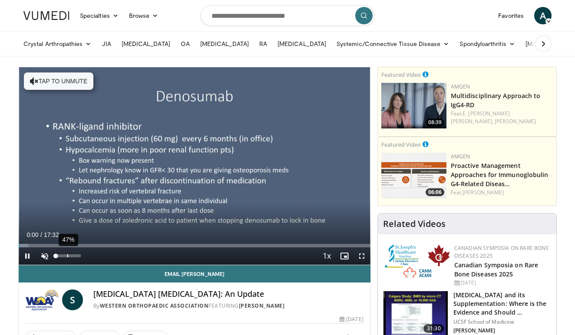
click at [67, 254] on div "47%" at bounding box center [68, 255] width 25 height 3
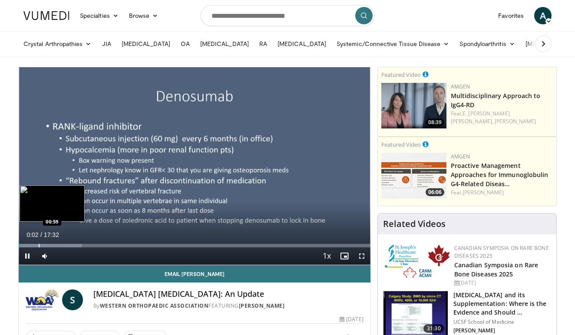
click at [39, 246] on div "Progress Bar" at bounding box center [39, 245] width 1 height 3
click at [46, 244] on div "Loaded : 77.94% 01:06 01:25" at bounding box center [194, 245] width 351 height 3
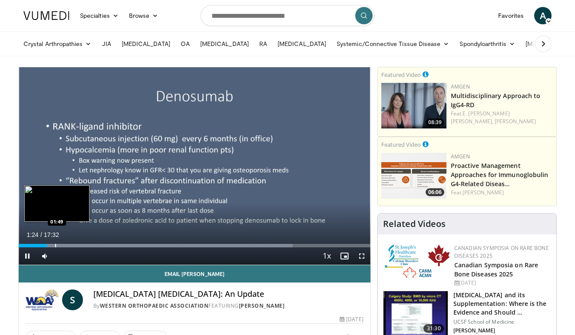
click at [56, 245] on div "Progress Bar" at bounding box center [55, 245] width 1 height 3
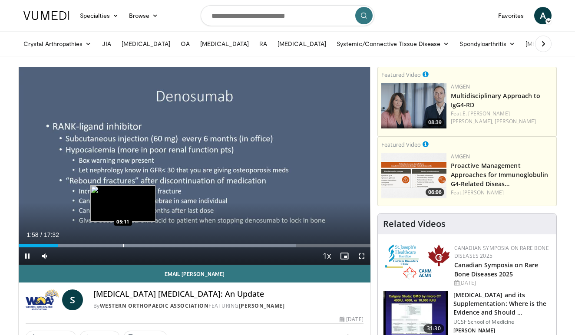
click at [123, 245] on div "Progress Bar" at bounding box center [123, 245] width 1 height 3
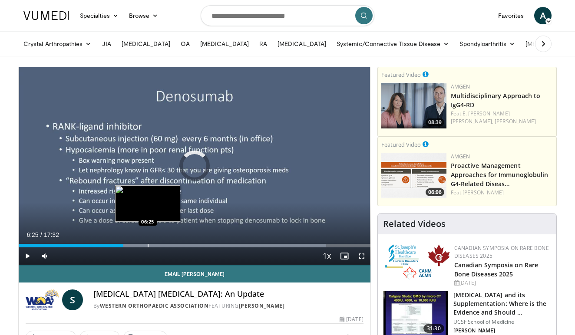
click at [148, 245] on div "Progress Bar" at bounding box center [148, 245] width 1 height 3
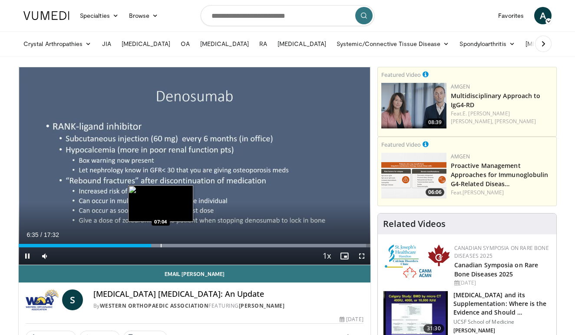
click at [161, 244] on div "Progress Bar" at bounding box center [161, 245] width 1 height 3
click at [179, 244] on div "Progress Bar" at bounding box center [178, 245] width 1 height 3
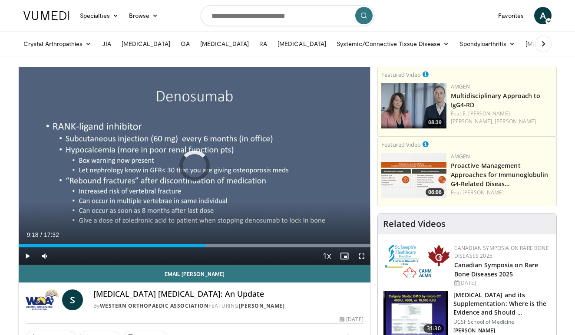
click at [205, 246] on div "Progress Bar" at bounding box center [205, 245] width 1 height 3
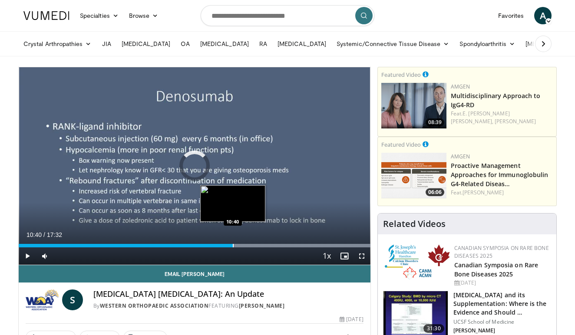
click at [233, 246] on div "Progress Bar" at bounding box center [233, 245] width 1 height 3
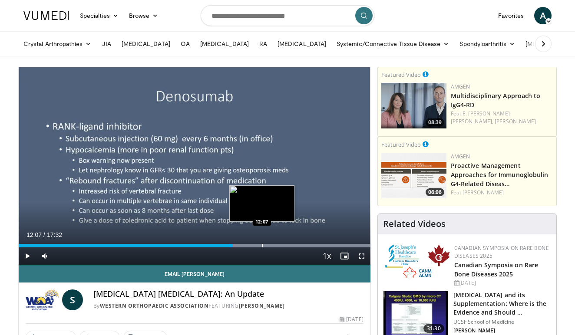
click at [262, 246] on div "Progress Bar" at bounding box center [262, 245] width 1 height 3
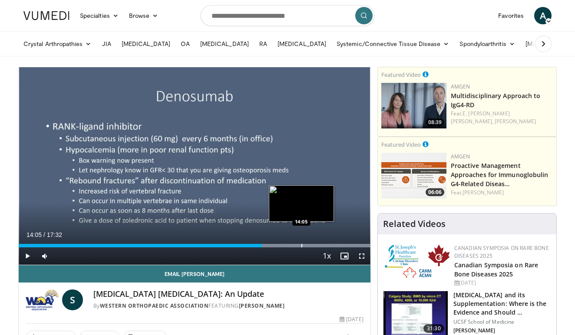
click at [301, 246] on div "Progress Bar" at bounding box center [301, 245] width 1 height 3
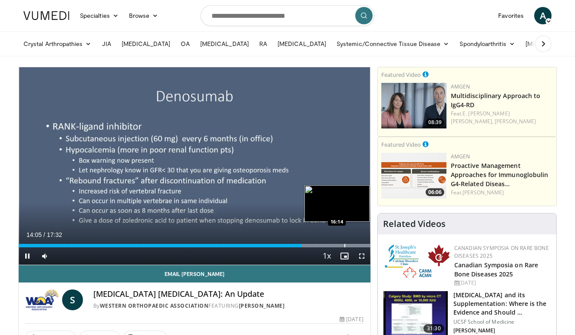
click at [344, 240] on div "Loaded : 99.99% 14:06 16:14" at bounding box center [194, 243] width 351 height 8
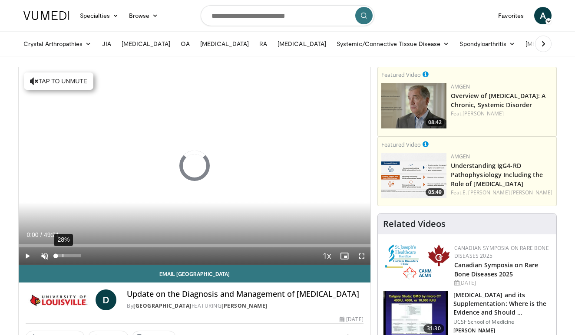
click at [63, 256] on div "28%" at bounding box center [62, 255] width 1 height 3
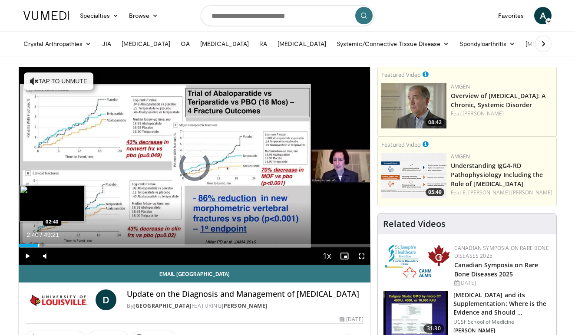
click at [38, 244] on div "Progress Bar" at bounding box center [38, 245] width 1 height 3
click at [57, 245] on div "Progress Bar" at bounding box center [57, 245] width 1 height 3
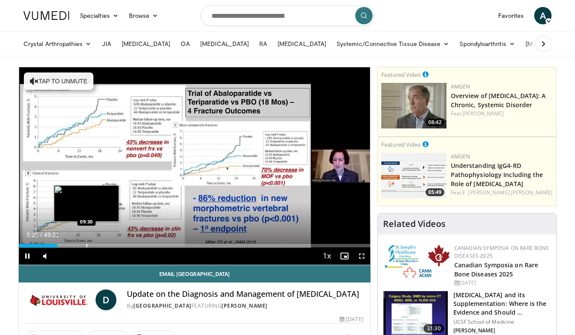
click at [86, 242] on div "Loaded : 11.05% 05:25 09:30" at bounding box center [194, 243] width 351 height 8
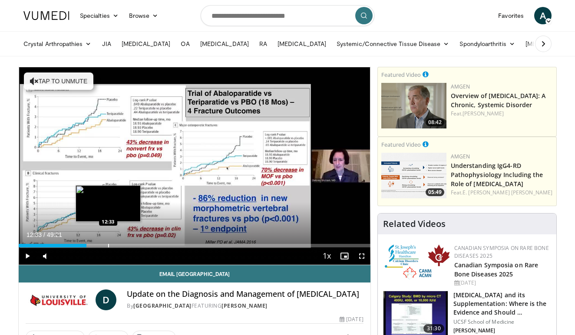
click at [108, 241] on div "Loaded : 19.25% 12:33 12:33" at bounding box center [194, 243] width 351 height 8
click at [121, 244] on div "Progress Bar" at bounding box center [121, 245] width 1 height 3
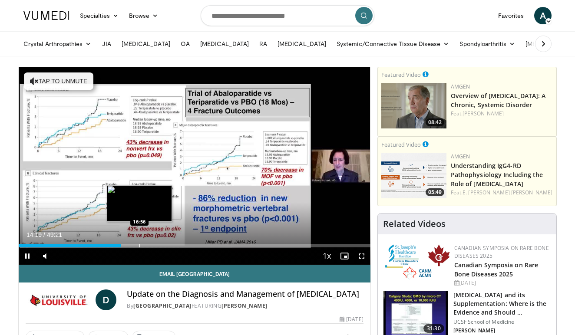
click at [140, 246] on div "Progress Bar" at bounding box center [139, 245] width 1 height 3
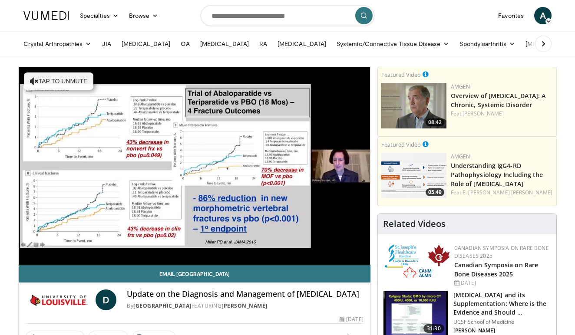
click at [160, 246] on video-js "**********" at bounding box center [194, 166] width 351 height 198
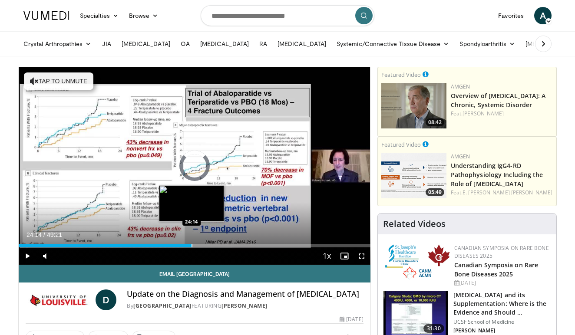
click at [191, 245] on div "Progress Bar" at bounding box center [191, 245] width 1 height 3
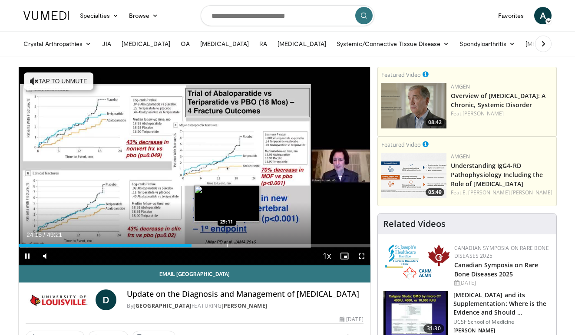
click at [227, 245] on div "Progress Bar" at bounding box center [227, 245] width 1 height 3
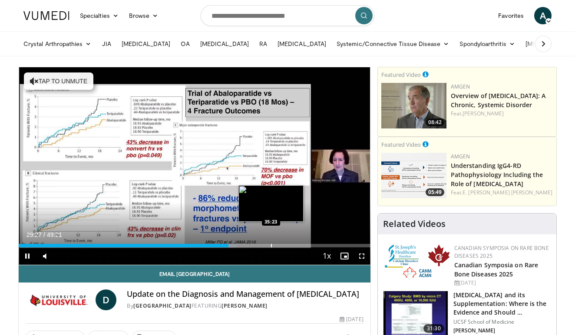
click at [271, 245] on div "Progress Bar" at bounding box center [271, 245] width 1 height 3
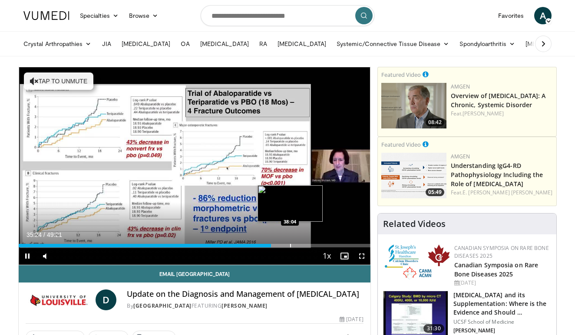
click at [290, 246] on div "Progress Bar" at bounding box center [290, 245] width 1 height 3
